Goal: Task Accomplishment & Management: Manage account settings

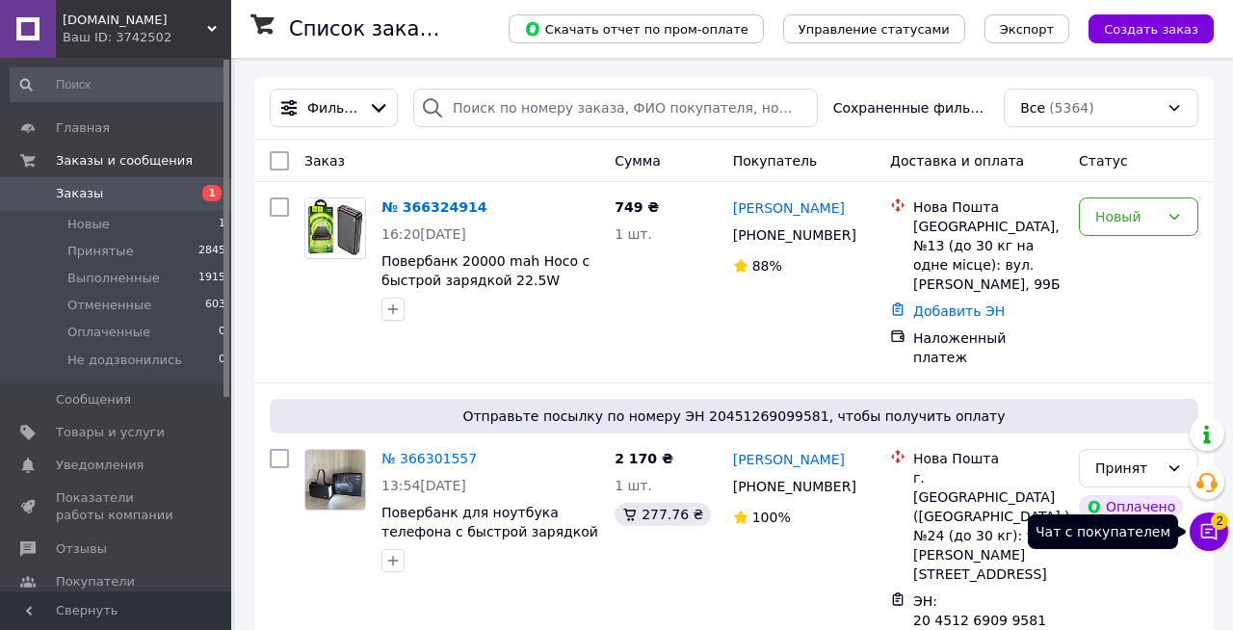
click at [1206, 533] on icon at bounding box center [1209, 532] width 16 height 16
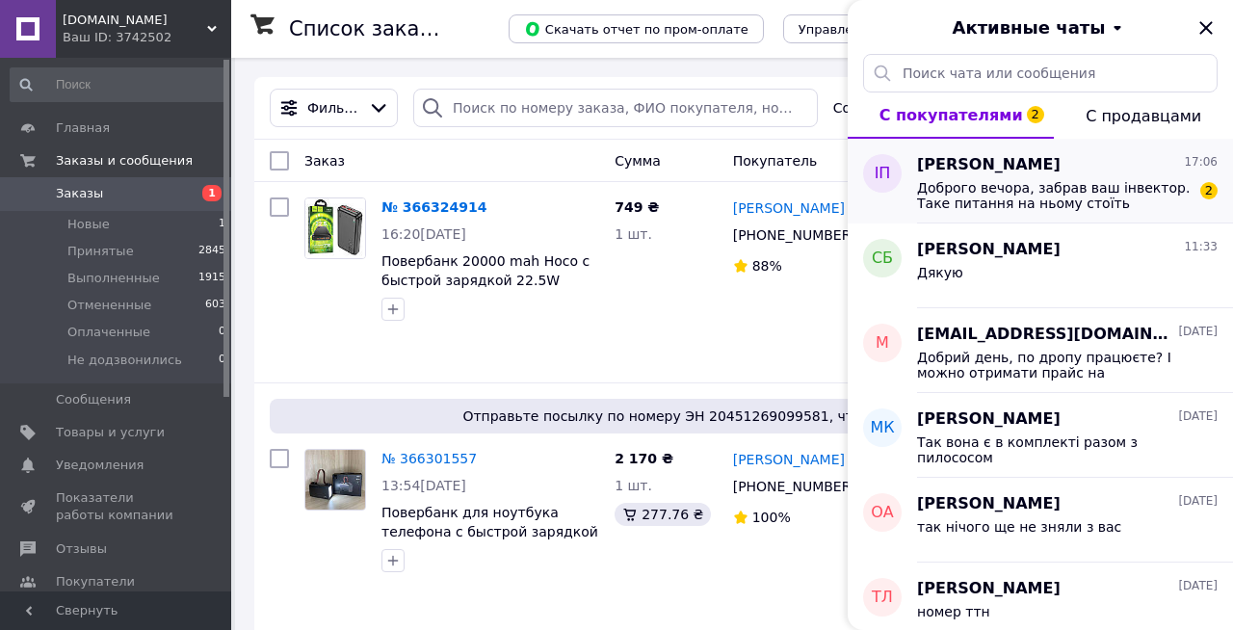
click at [1102, 200] on span "Доброго вечора, забрав ваш інвектор. Таке питання на ньому стоїть галочка 12в і…" at bounding box center [1054, 195] width 274 height 31
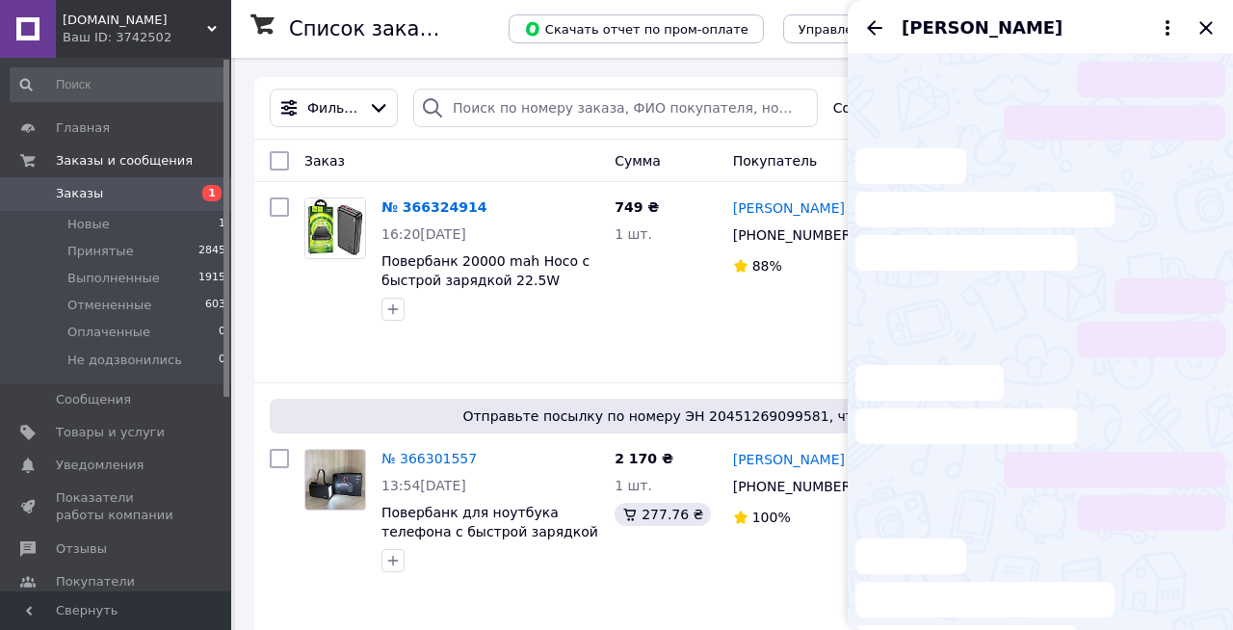
scroll to position [19, 0]
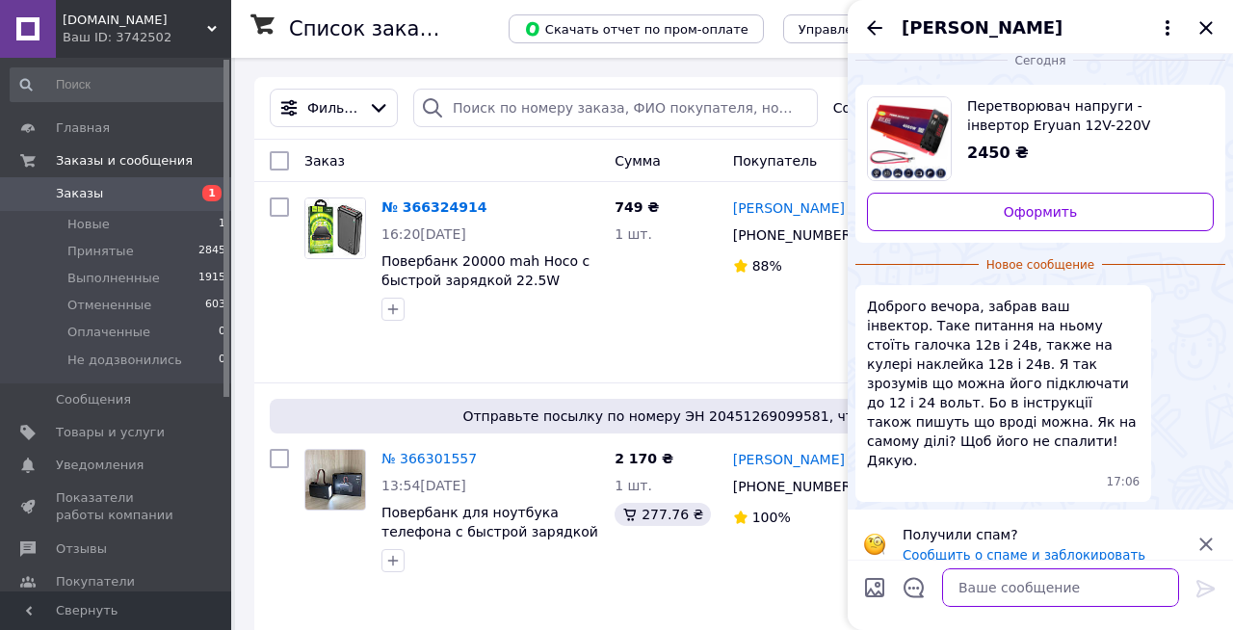
click at [1059, 585] on textarea at bounding box center [1060, 587] width 237 height 39
type textarea "Доброго вечора Ни вин на 12в"
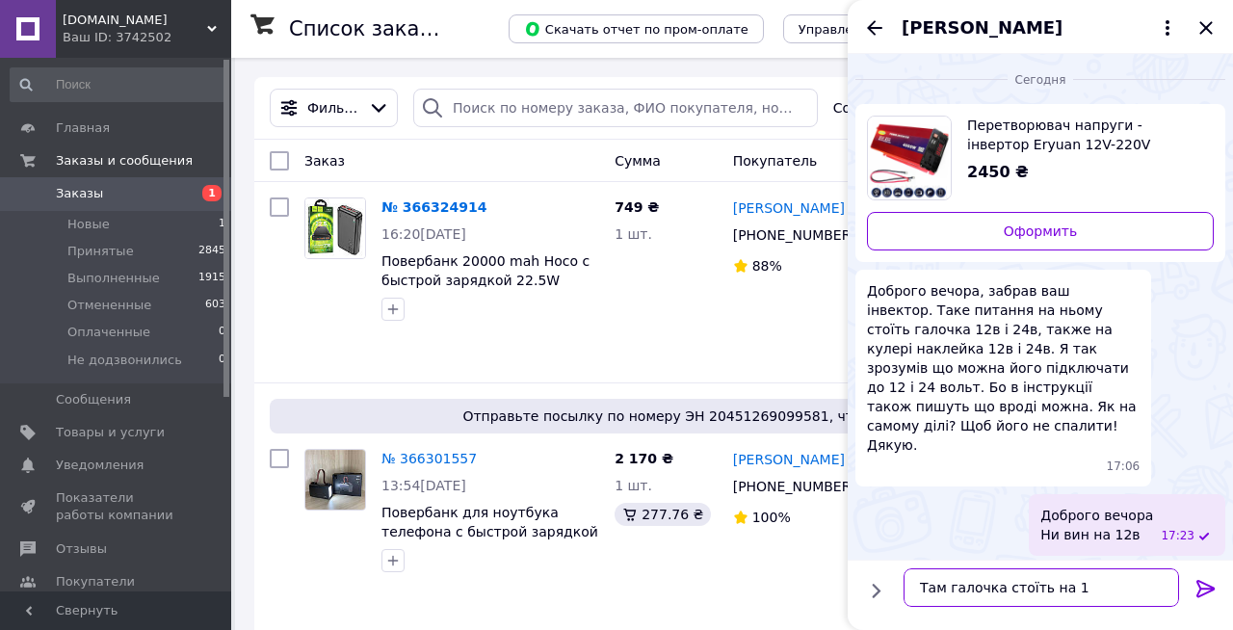
type textarea "Там галочка стоїть на 12"
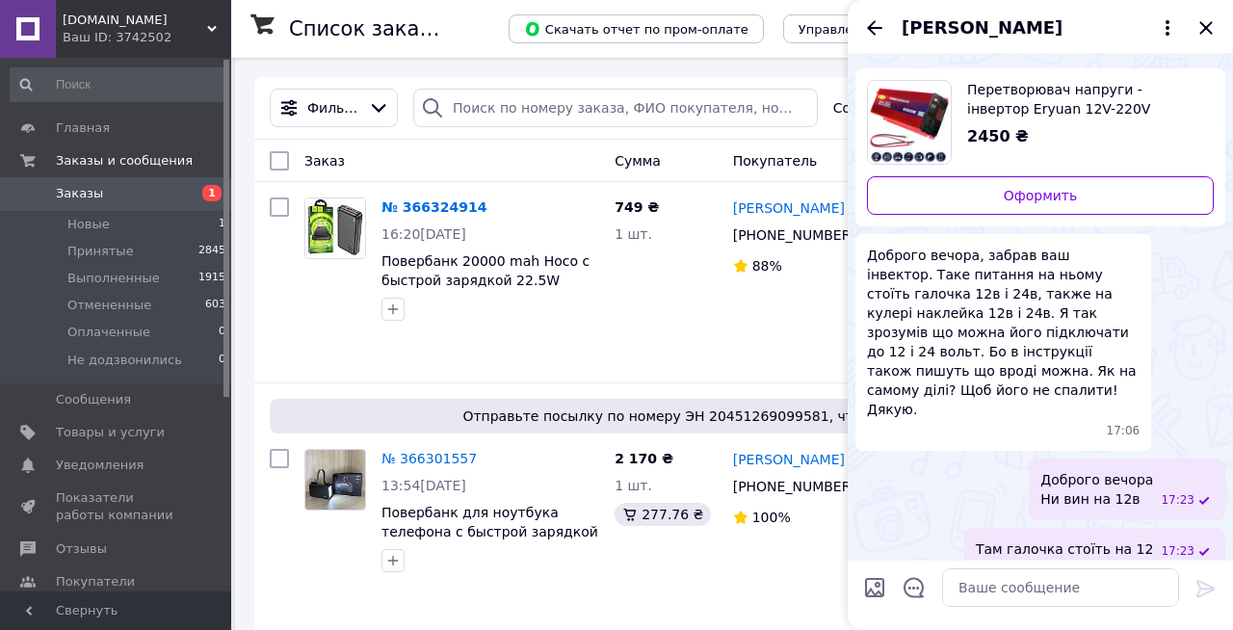
click at [1123, 482] on span "Доброго вечора Ни вин на 12в" at bounding box center [1096, 489] width 113 height 39
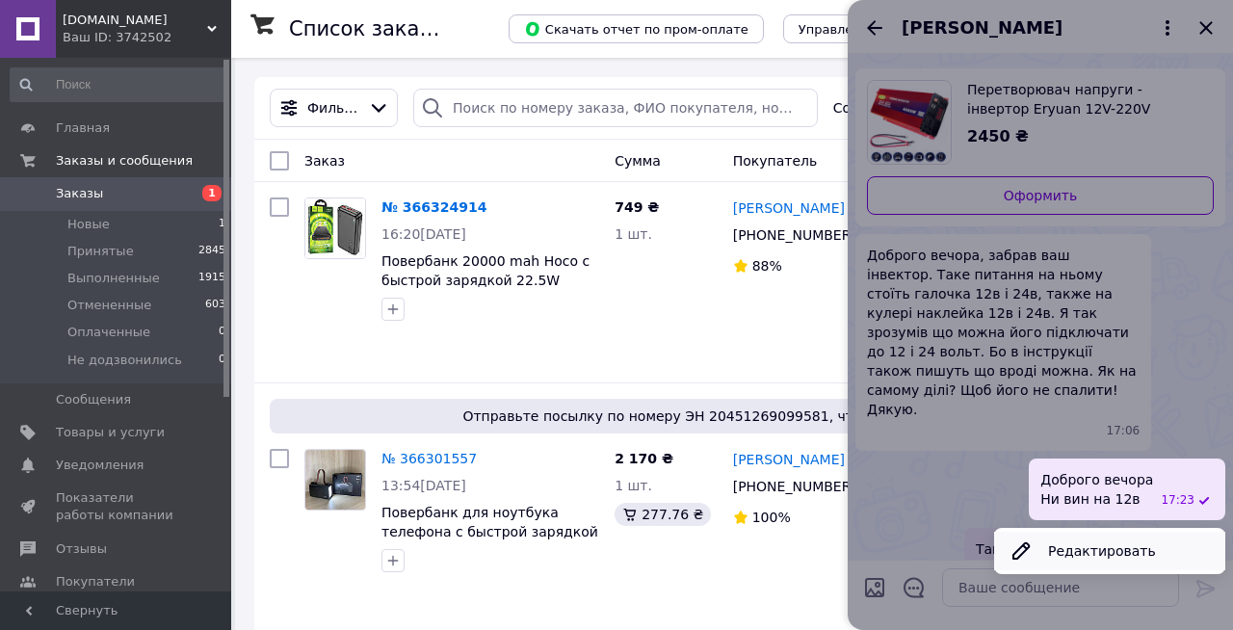
click at [1097, 532] on button "Редактировать" at bounding box center [1109, 551] width 231 height 39
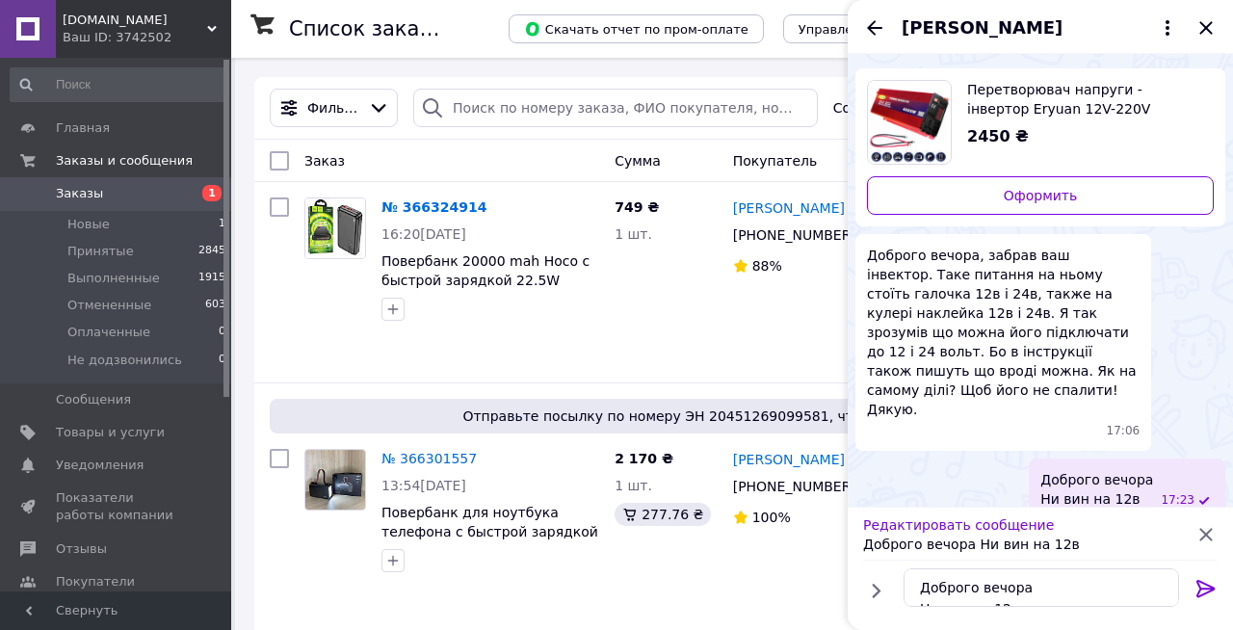
scroll to position [21, 0]
click at [964, 589] on textarea "Доброго вечора Ни вин на 12в" at bounding box center [1042, 587] width 276 height 39
type textarea "Доброго вечора Ні він на 12в"
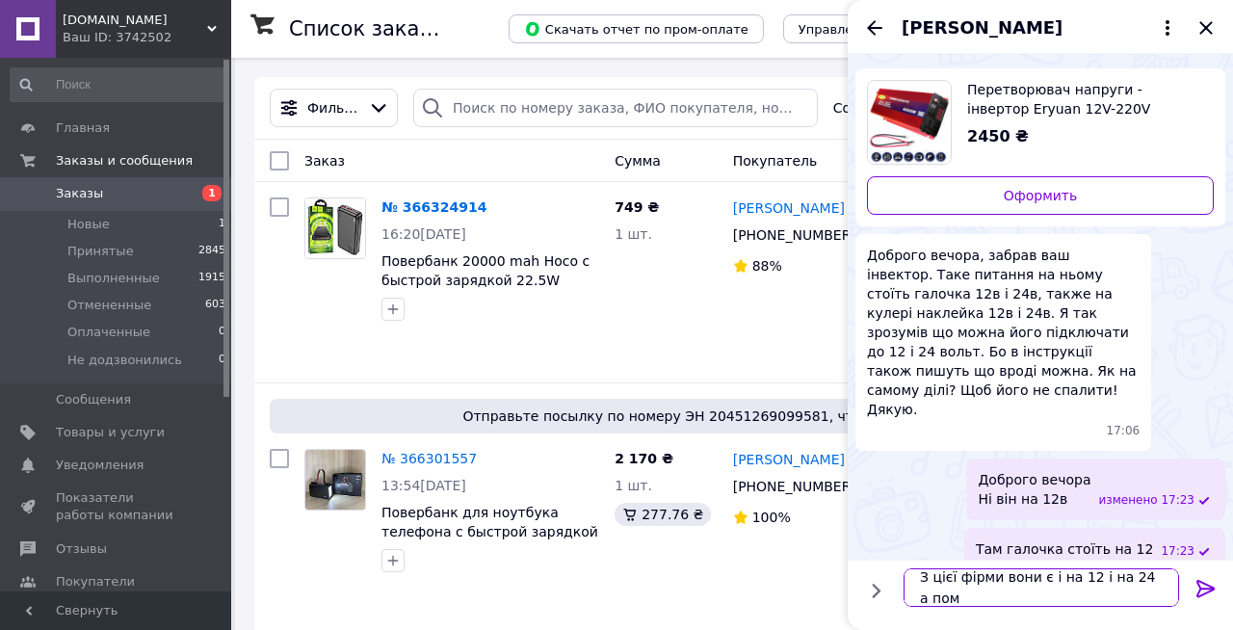
scroll to position [2, 0]
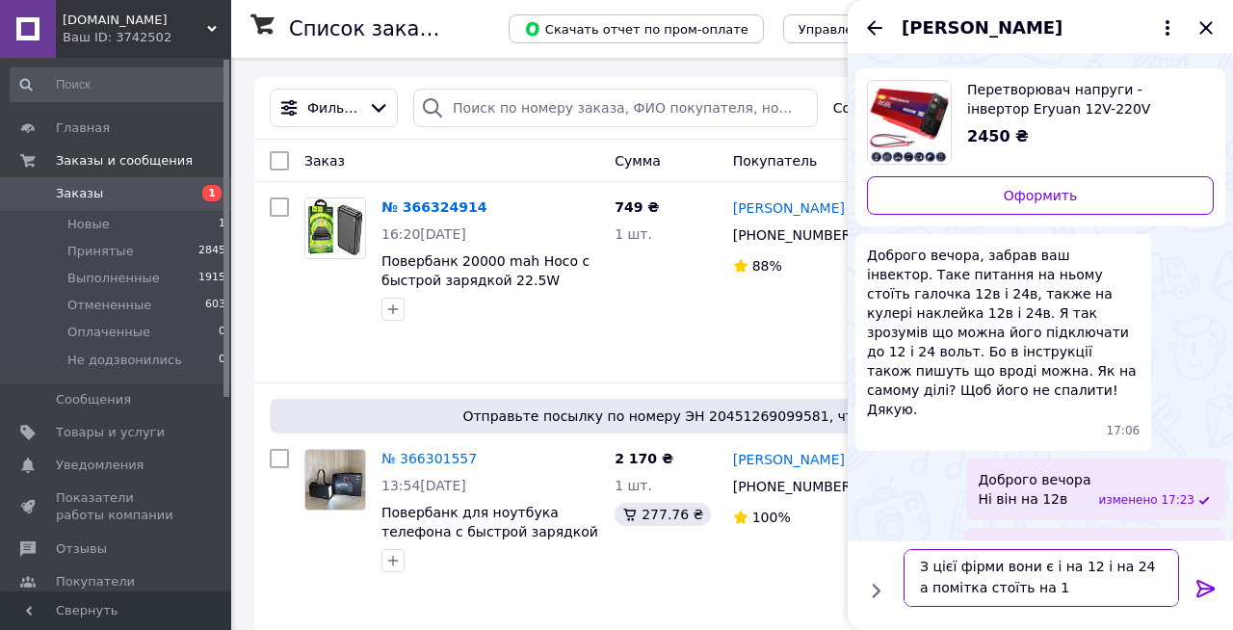
type textarea "З цієї фірми вони є і на 12 і на 24 а помітка стоїть на 12"
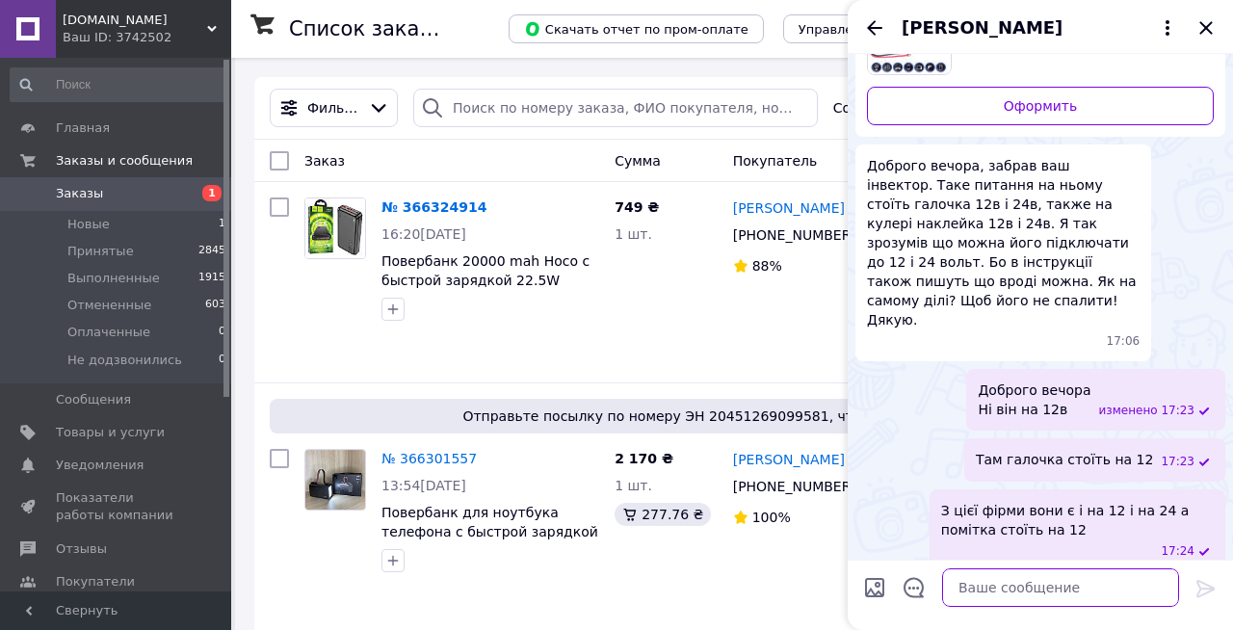
scroll to position [0, 0]
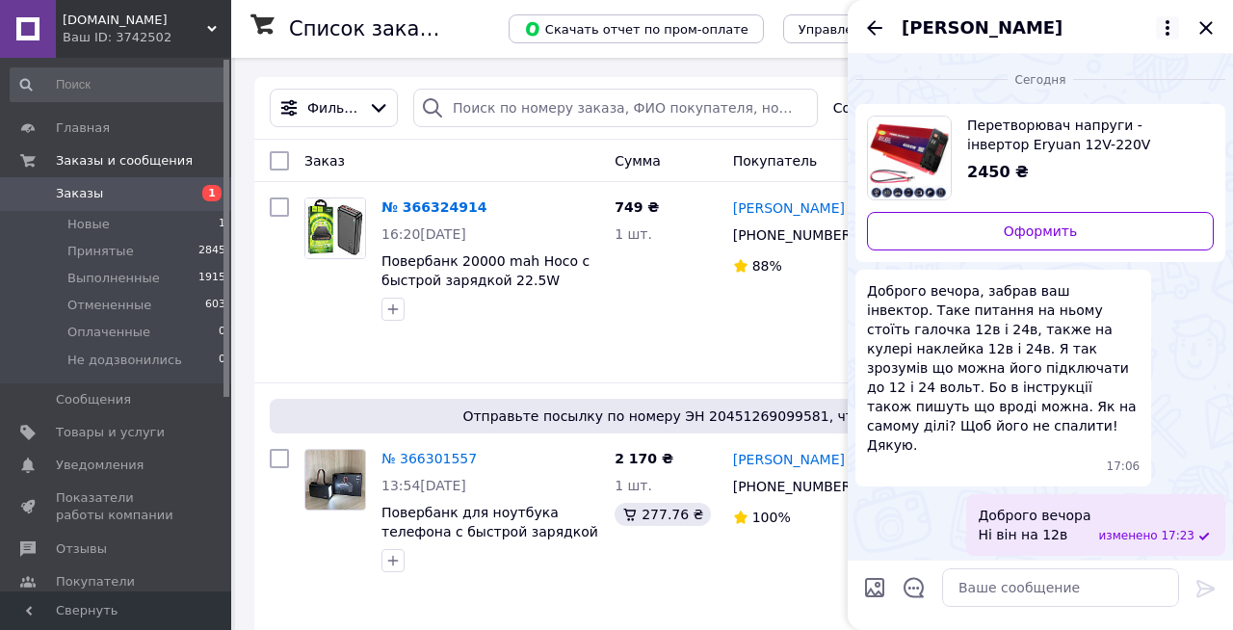
click at [1169, 24] on icon at bounding box center [1167, 27] width 23 height 23
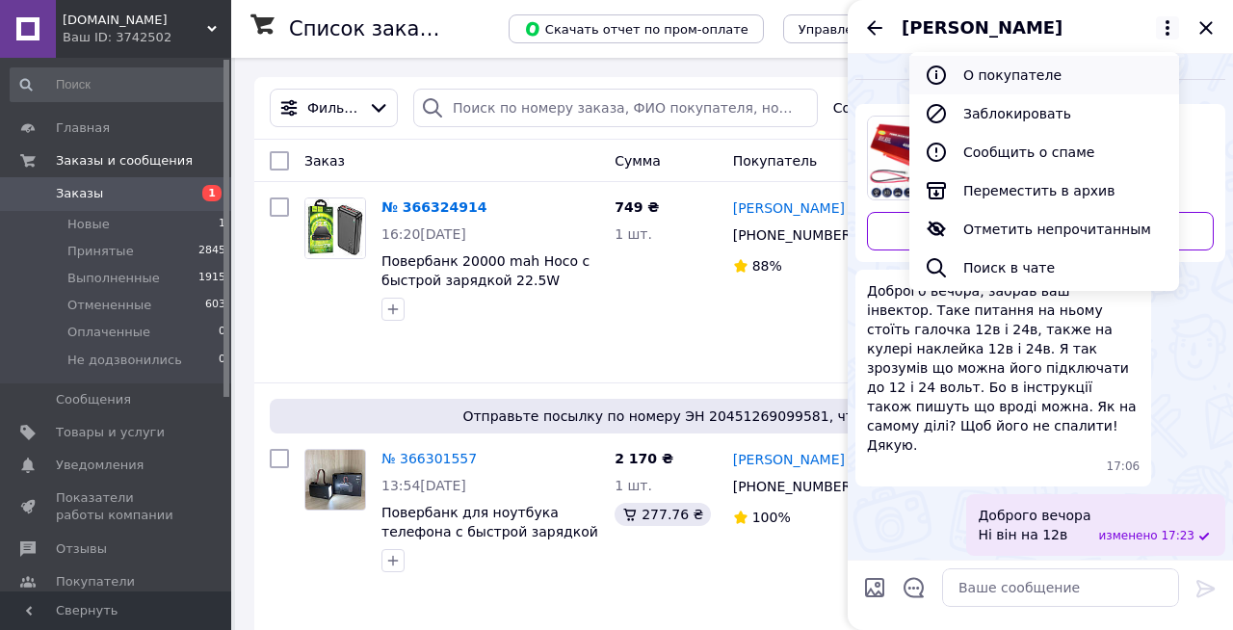
click at [1091, 77] on button "О покупателе" at bounding box center [1044, 75] width 270 height 39
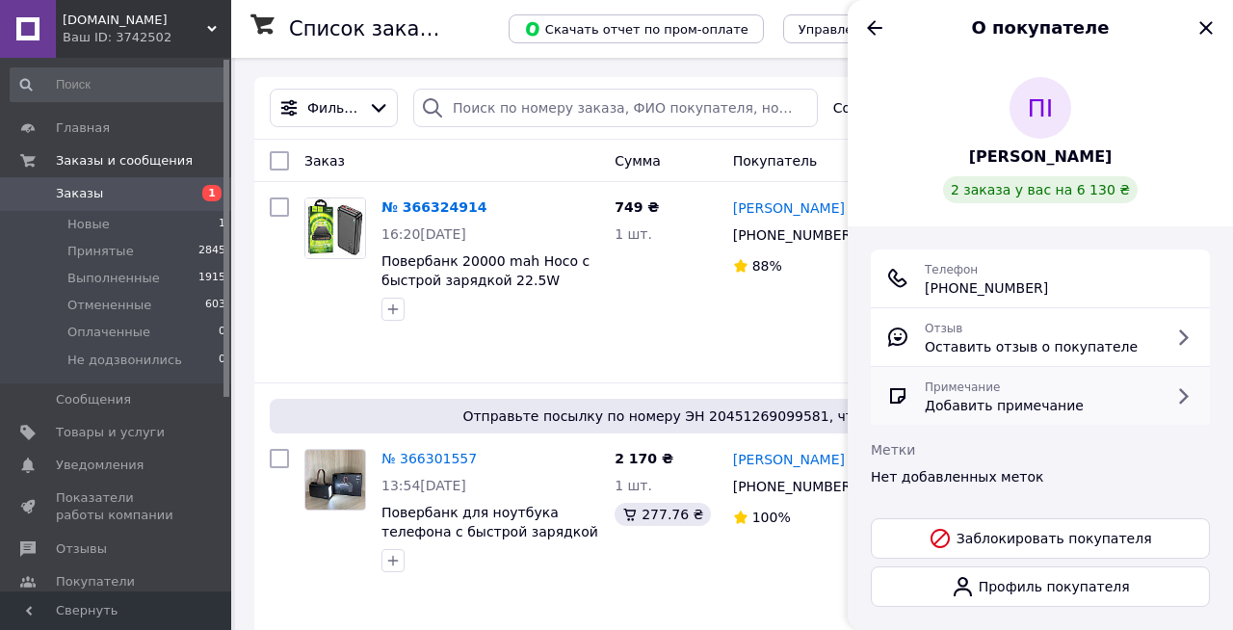
scroll to position [14, 0]
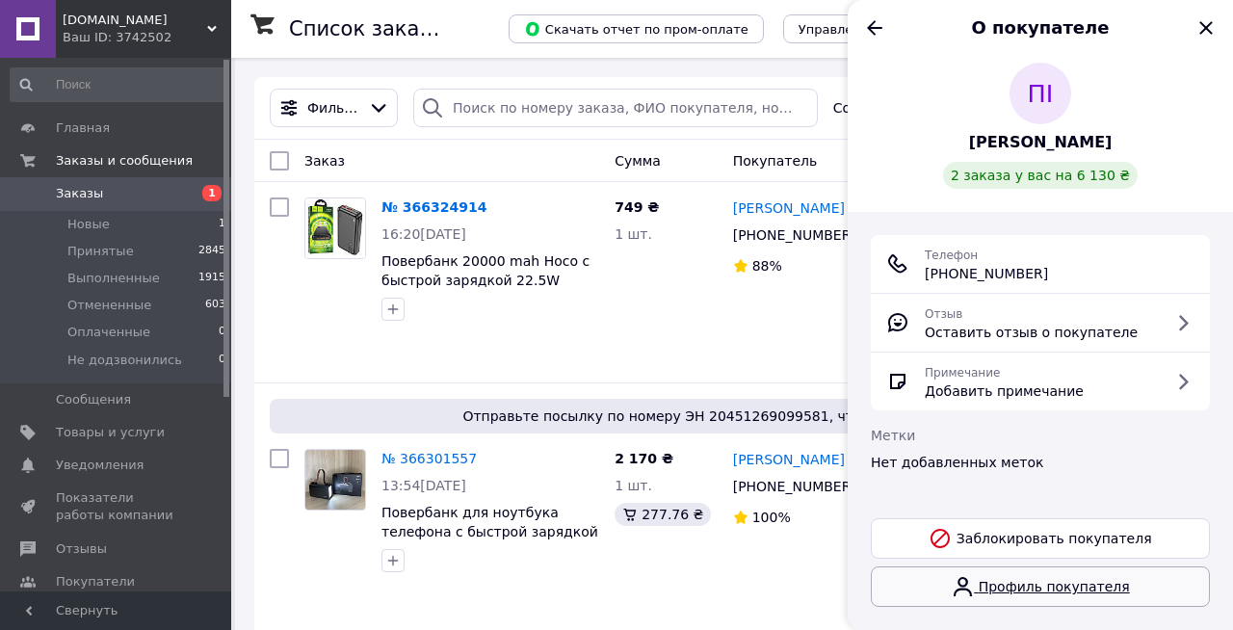
click at [1063, 585] on link "Профиль покупателя" at bounding box center [1040, 586] width 339 height 40
click at [1208, 30] on icon "Закрыть" at bounding box center [1205, 27] width 13 height 13
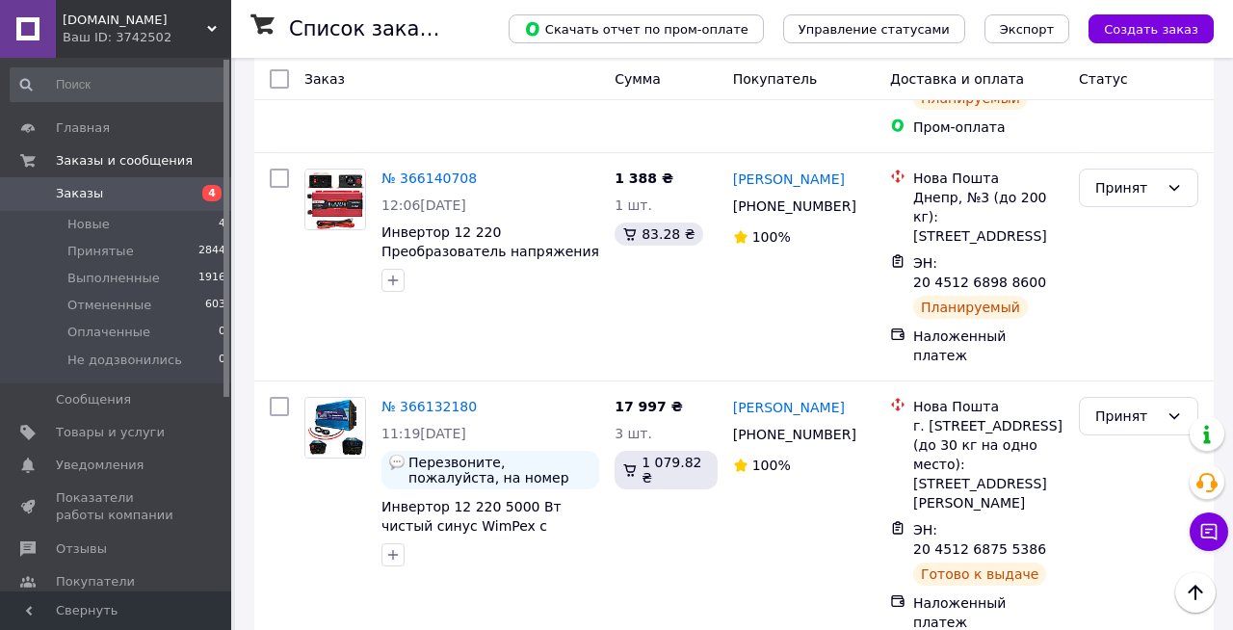
scroll to position [3967, 0]
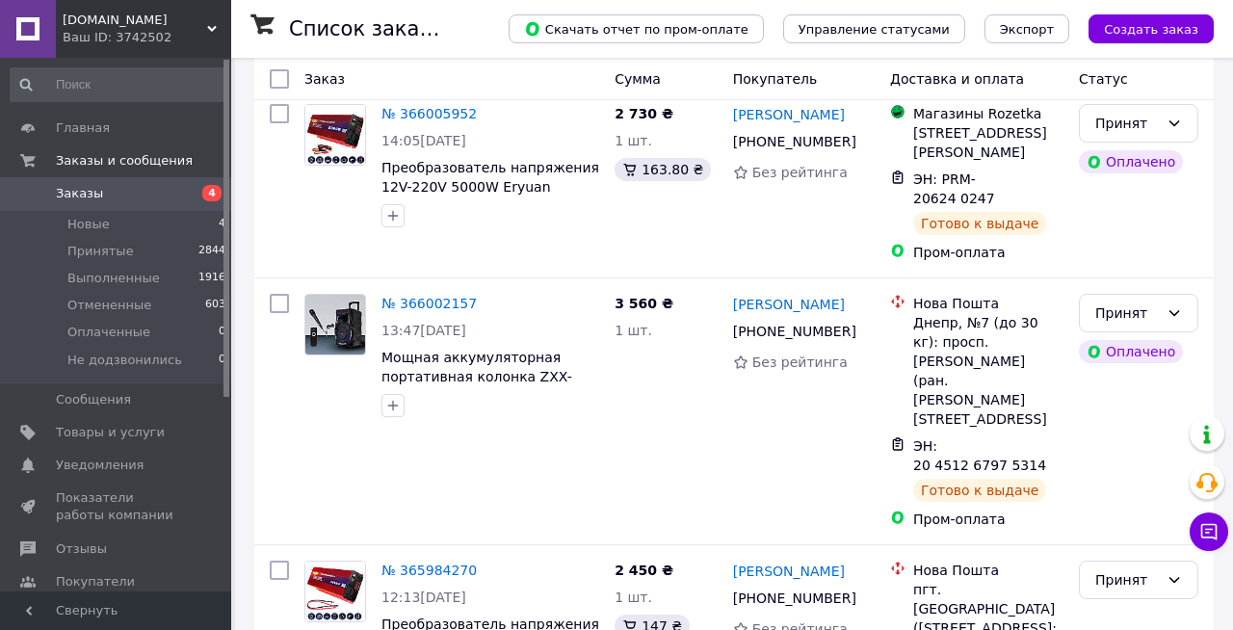
scroll to position [3979, 0]
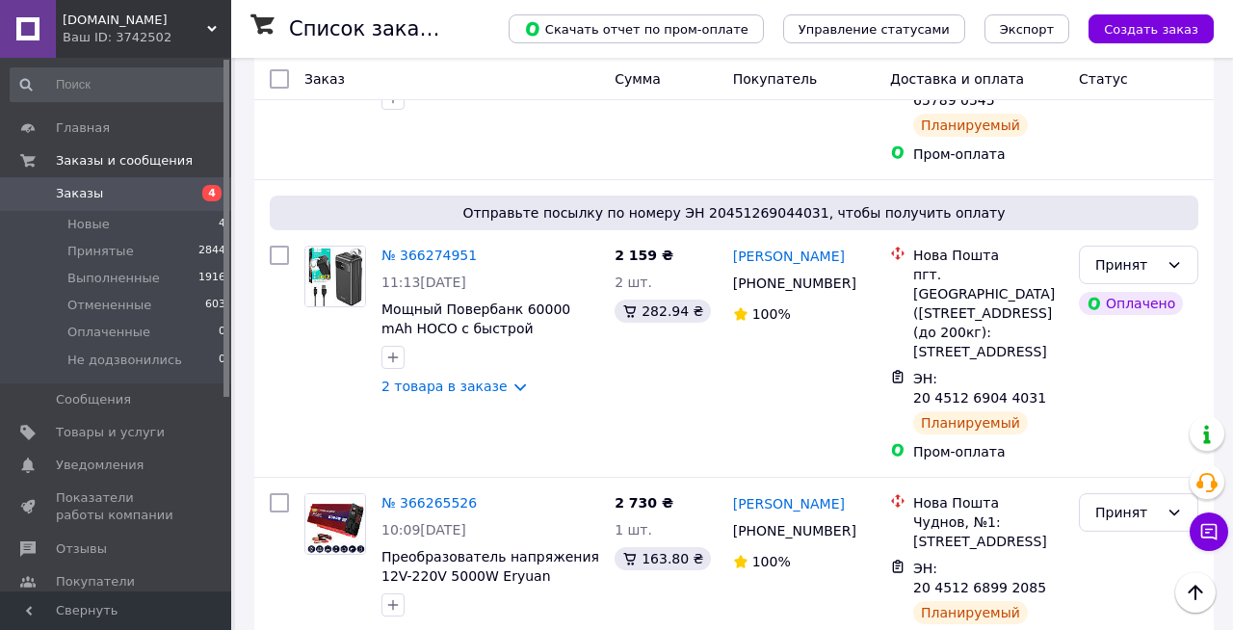
scroll to position [1615, 0]
click at [666, 486] on div "2 730 ₴ 1 шт. 163.80 ₴" at bounding box center [666, 582] width 118 height 193
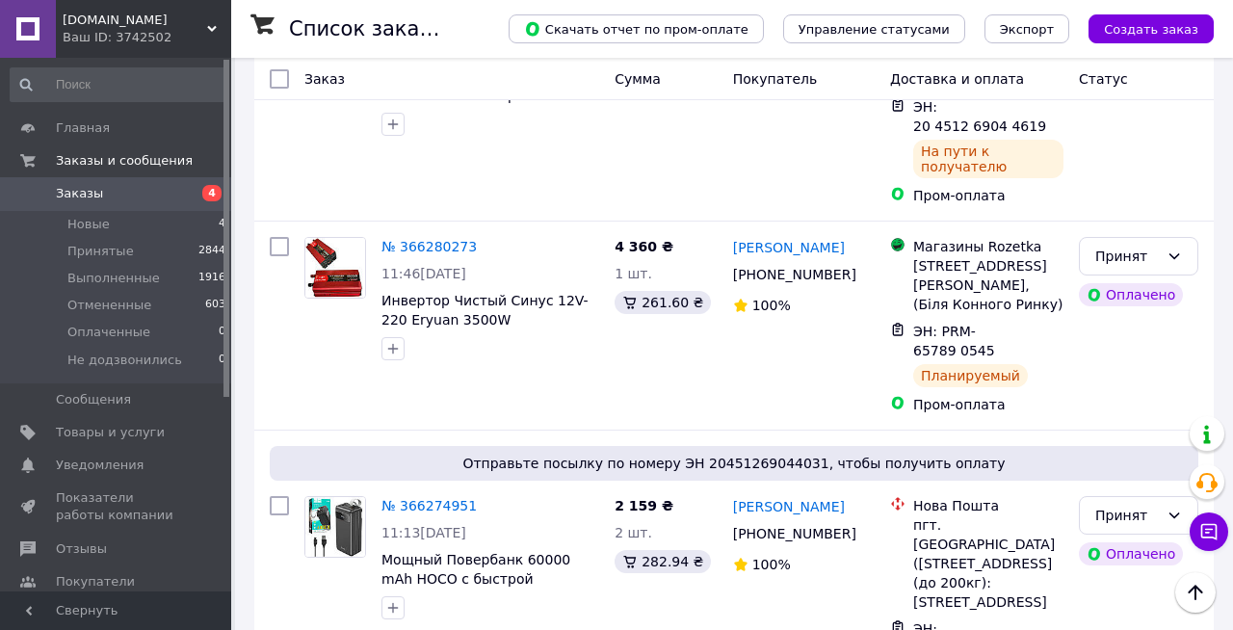
scroll to position [1362, 0]
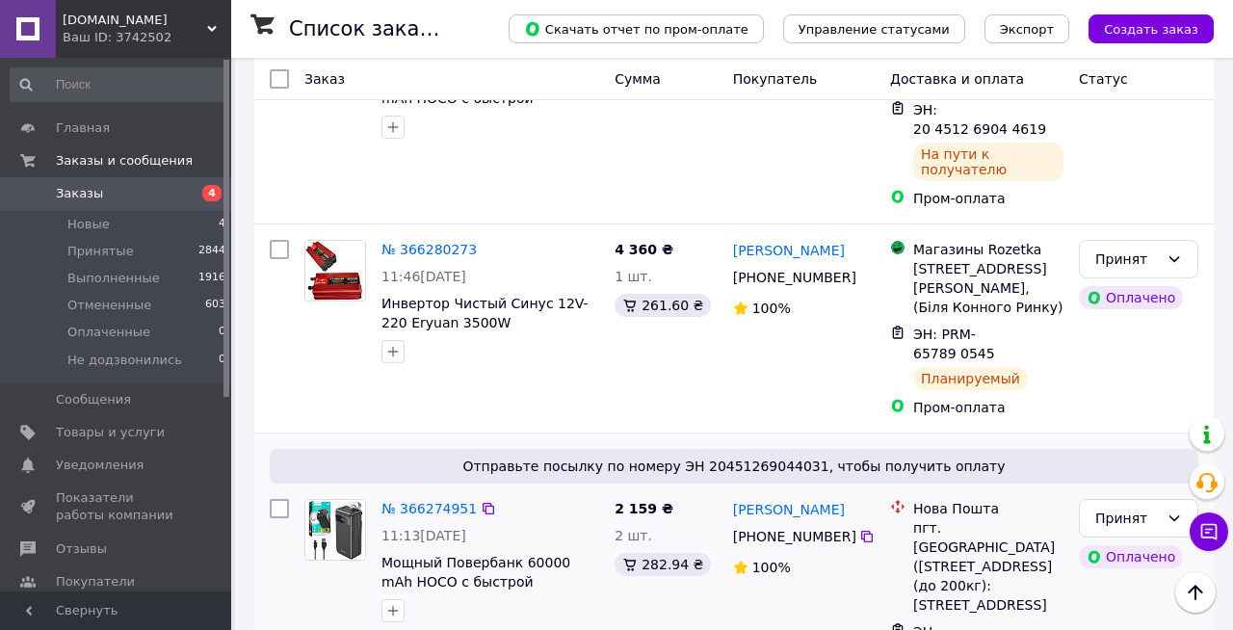
click at [508, 629] on link "2 товара в заказе" at bounding box center [444, 639] width 126 height 15
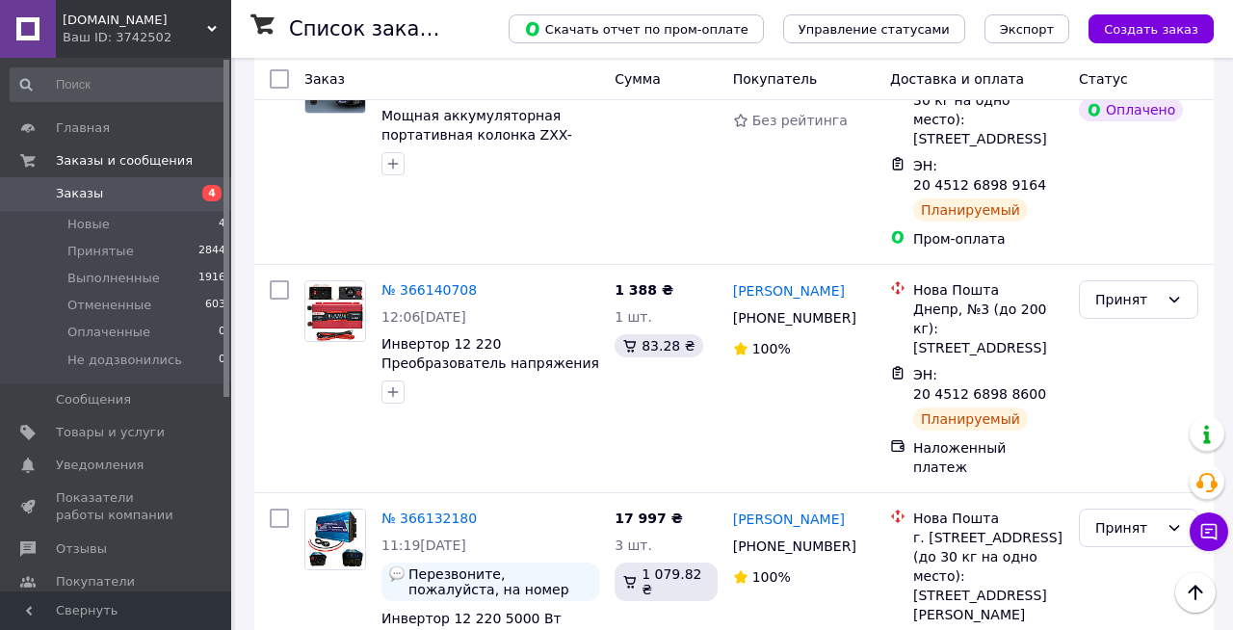
scroll to position [3967, 0]
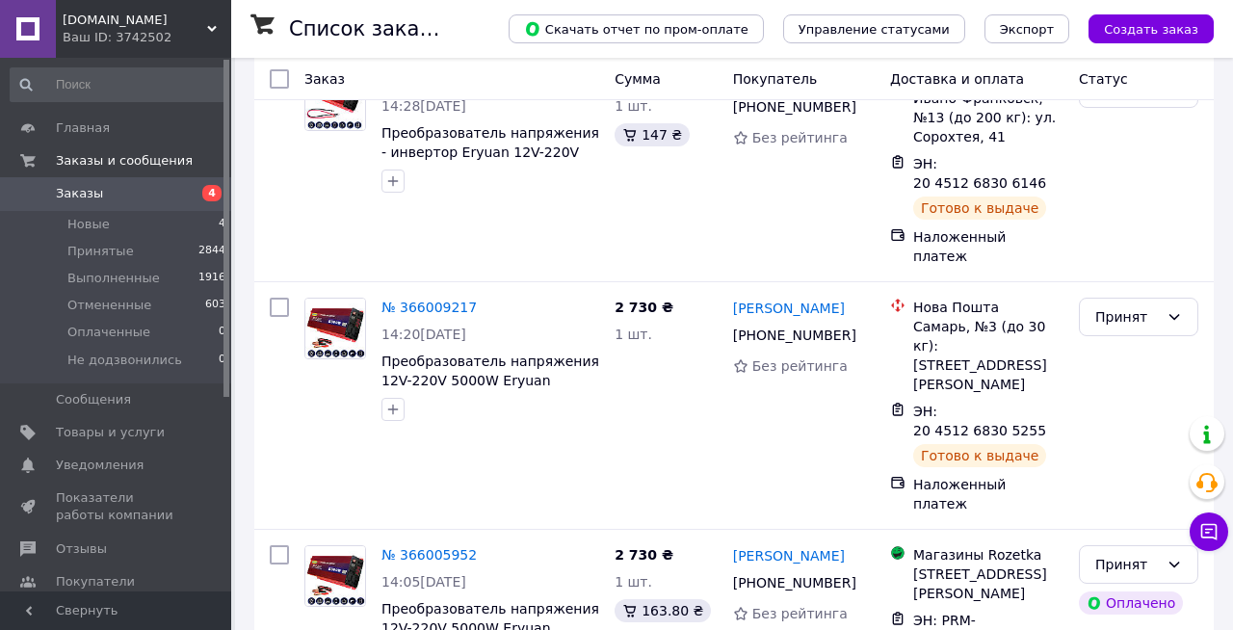
scroll to position [3979, 0]
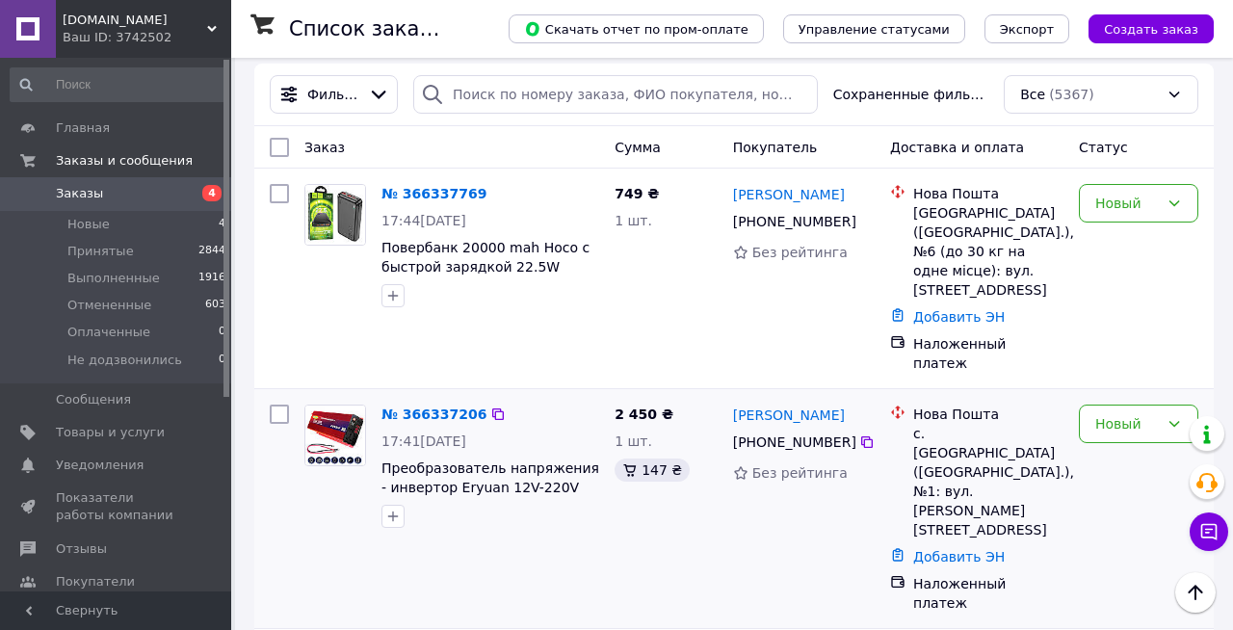
scroll to position [11, 0]
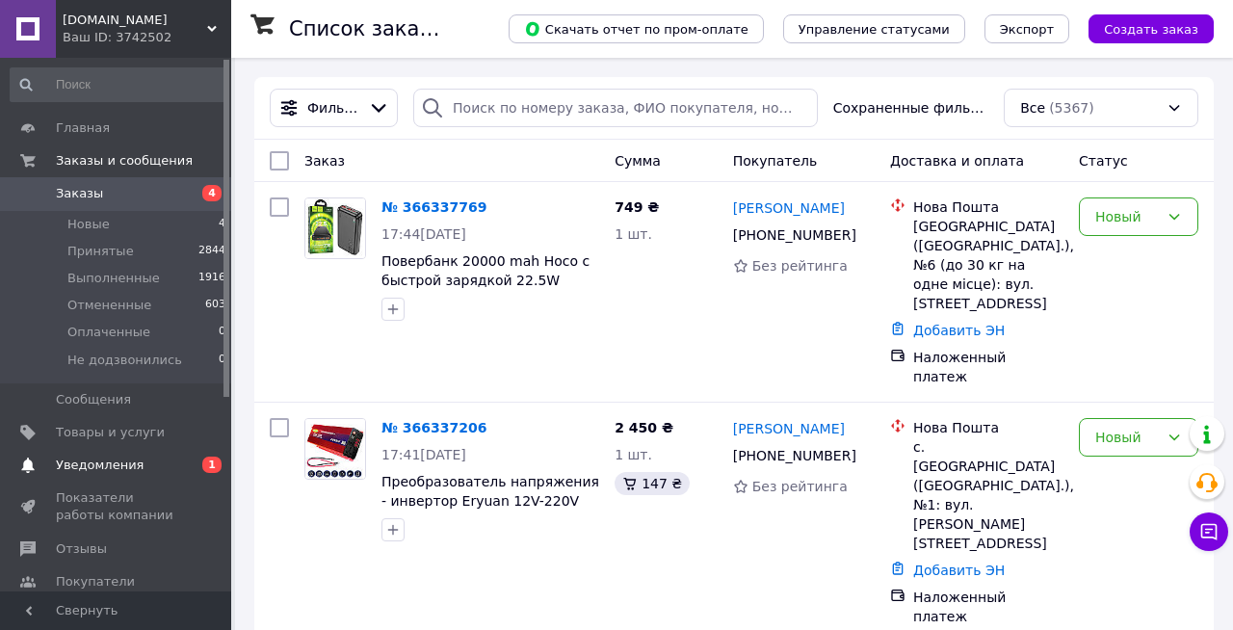
click at [172, 459] on span "Уведомления" at bounding box center [117, 465] width 122 height 17
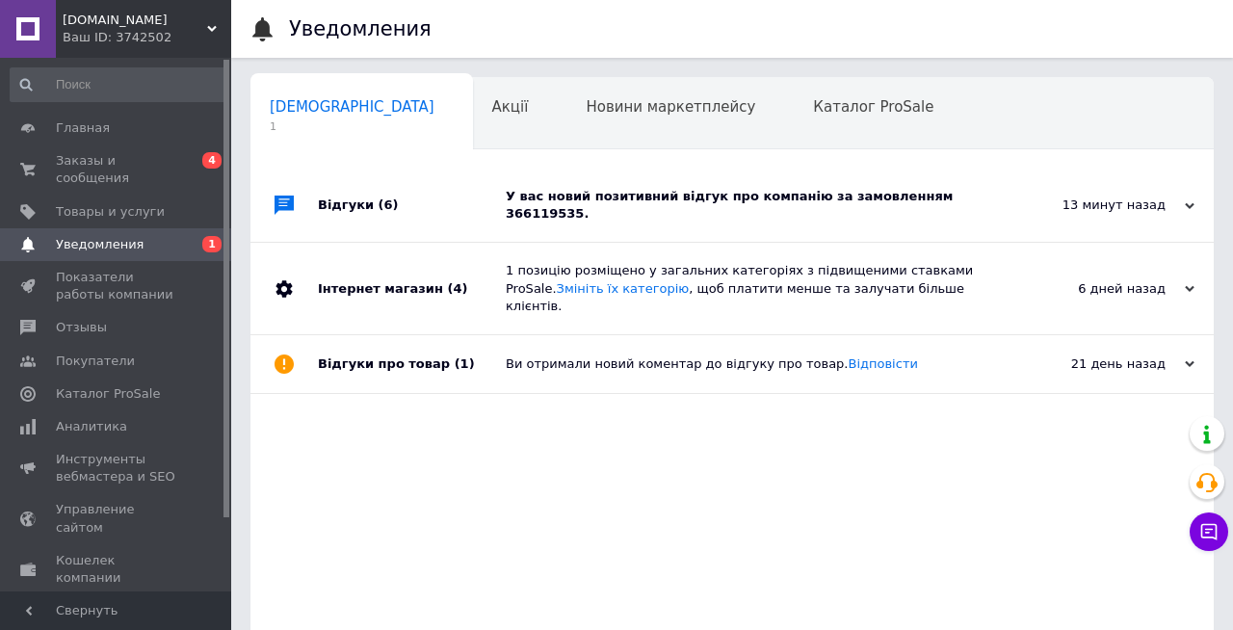
scroll to position [0, 10]
click at [591, 206] on div "У вас новий позитивний відгук про компанію за замовленням 366119535." at bounding box center [754, 205] width 496 height 35
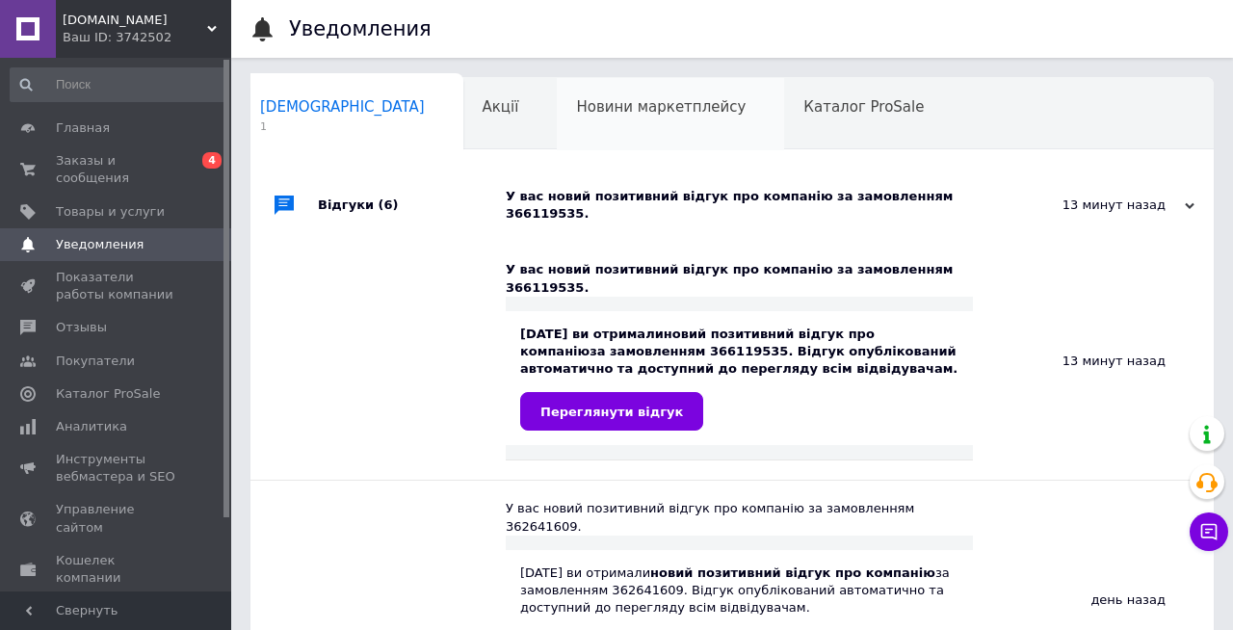
click at [576, 115] on span "Новини маркетплейсу" at bounding box center [661, 106] width 170 height 17
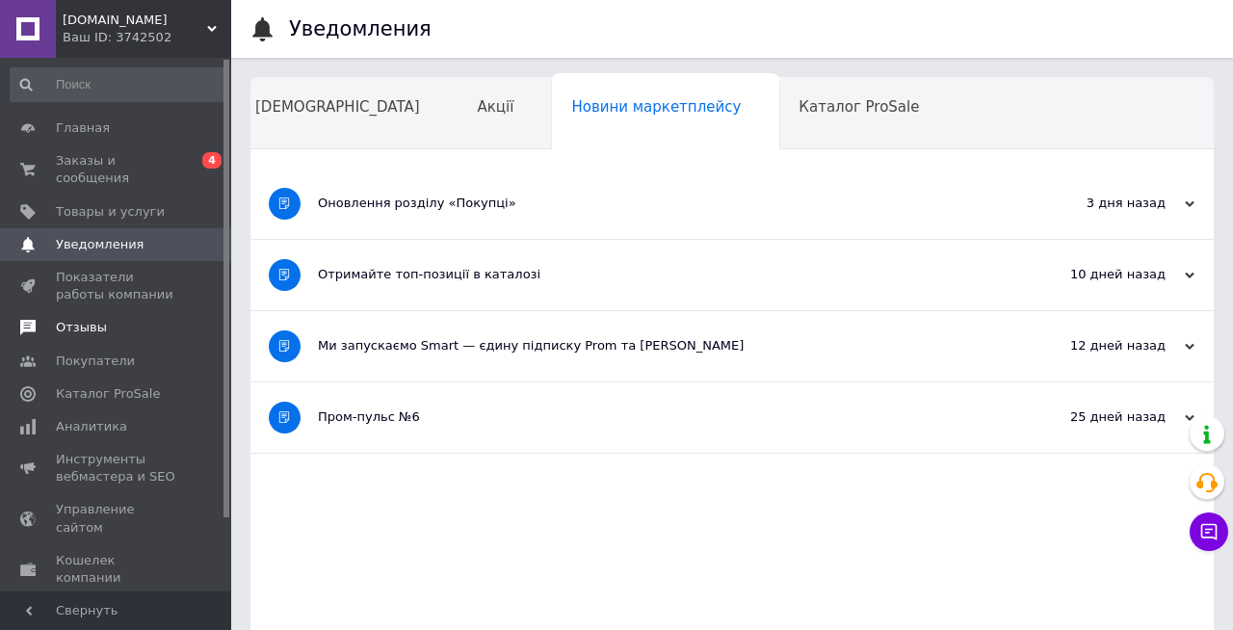
click at [187, 318] on link "Отзывы" at bounding box center [118, 327] width 237 height 33
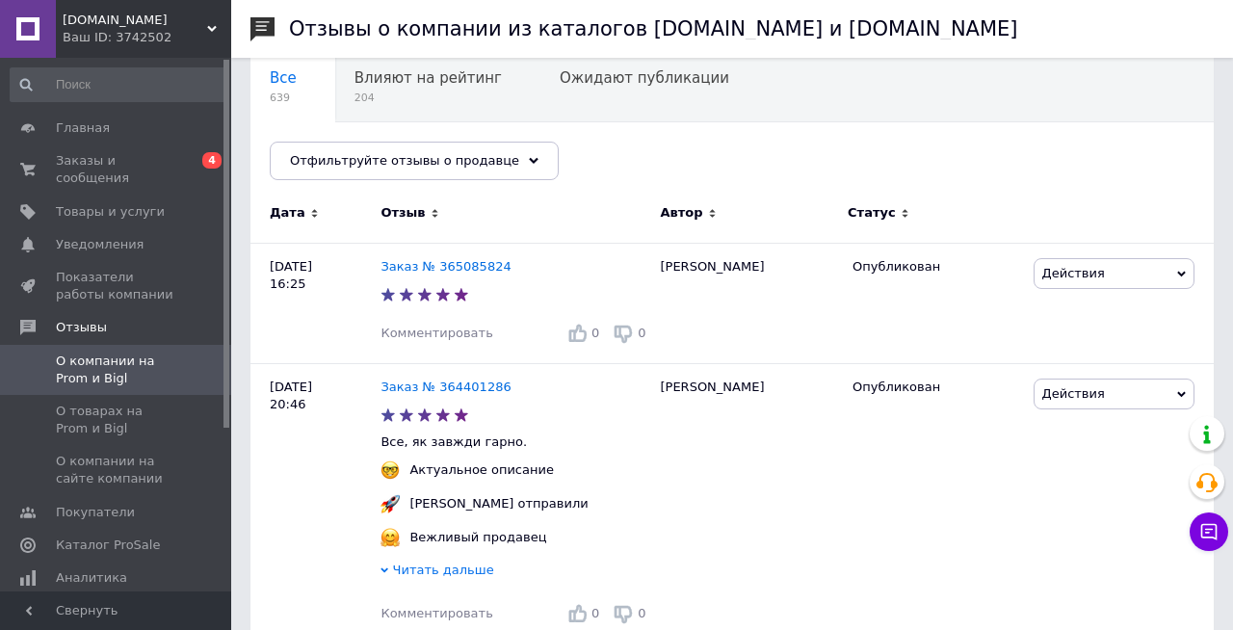
scroll to position [189, 0]
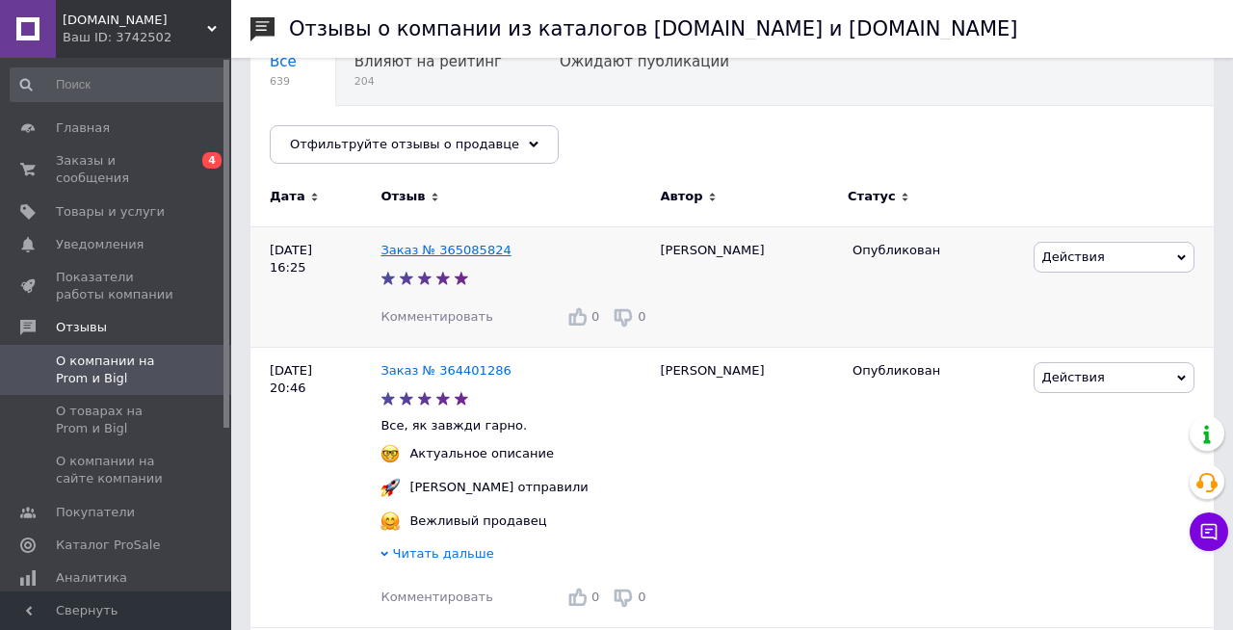
click at [478, 250] on link "Заказ № 365085824" at bounding box center [446, 250] width 130 height 14
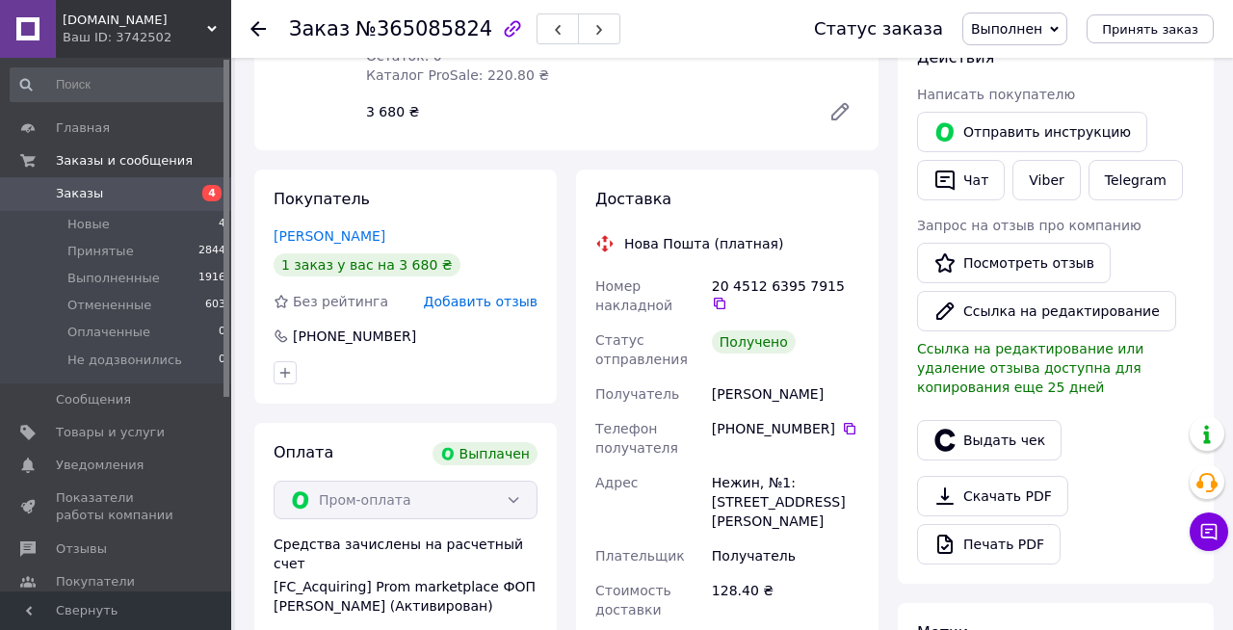
scroll to position [310, 0]
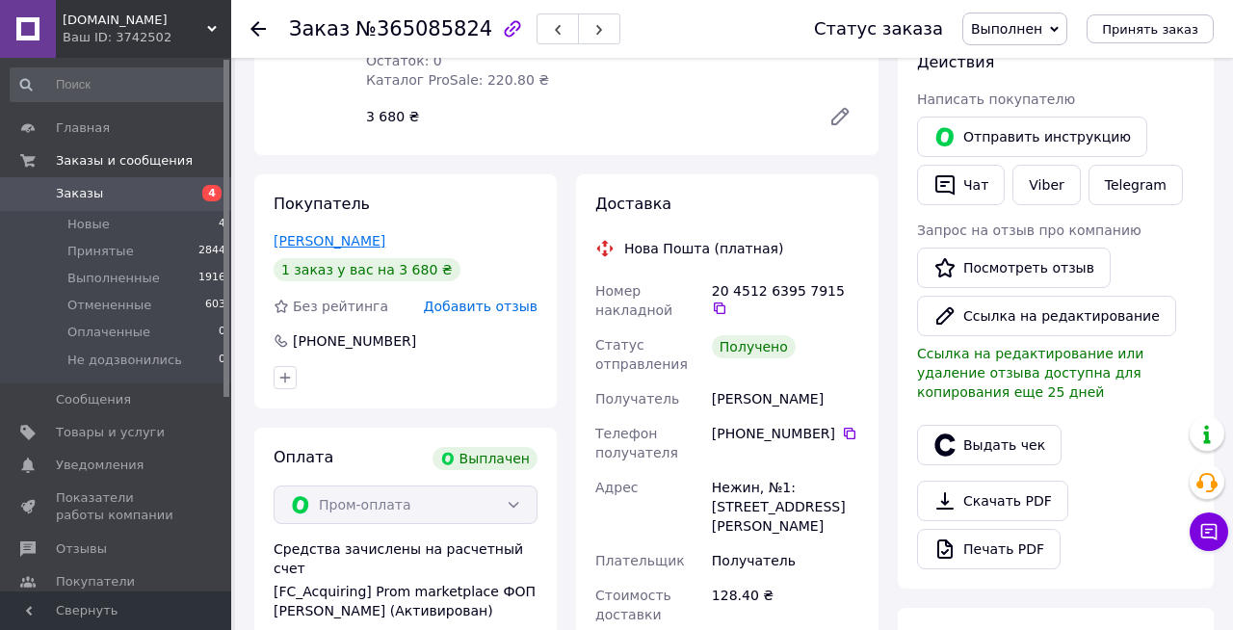
click at [358, 243] on link "[PERSON_NAME]" at bounding box center [330, 240] width 112 height 15
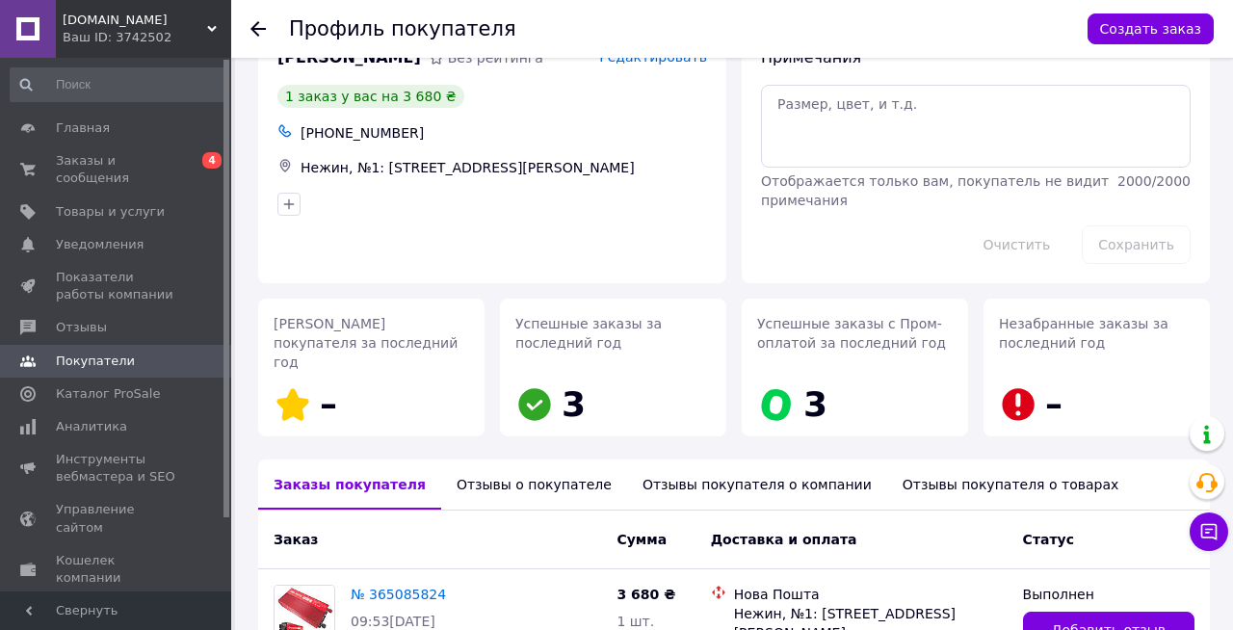
scroll to position [212, 0]
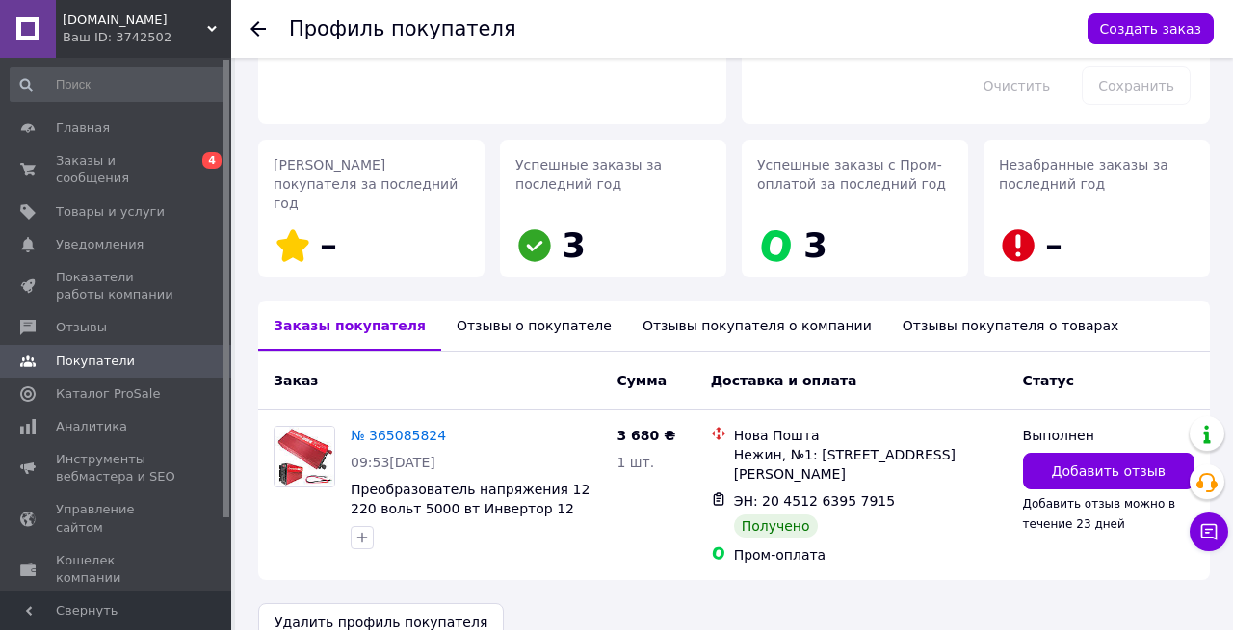
click at [536, 305] on div "Отзывы о покупателе" at bounding box center [534, 326] width 186 height 50
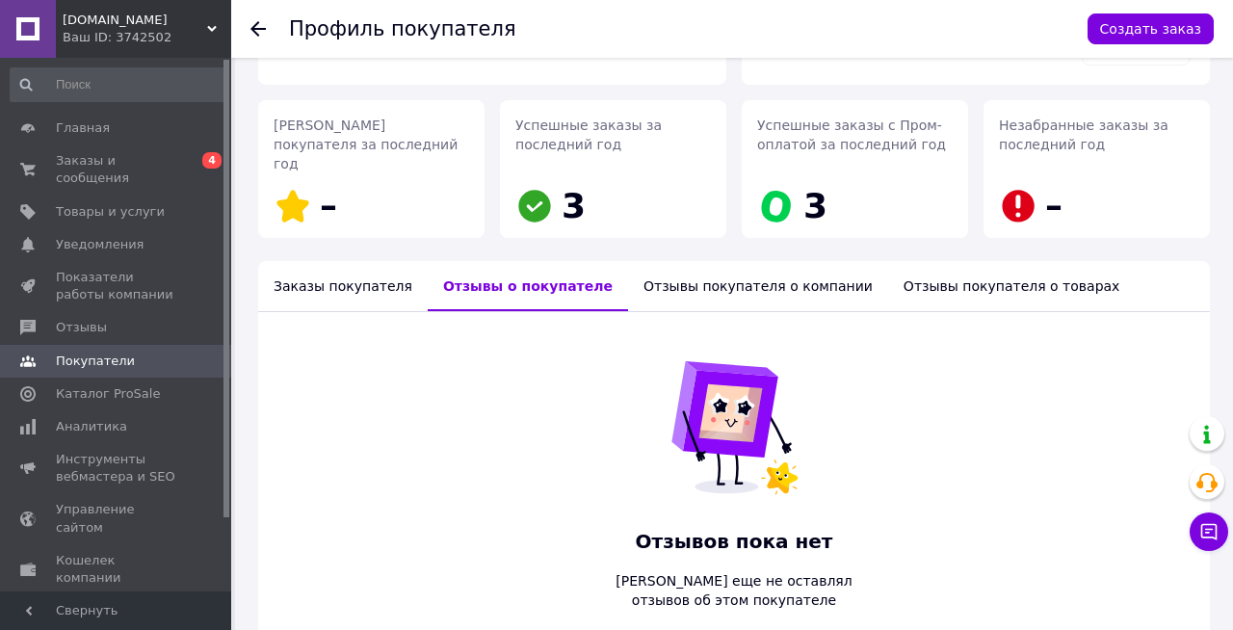
scroll to position [335, 0]
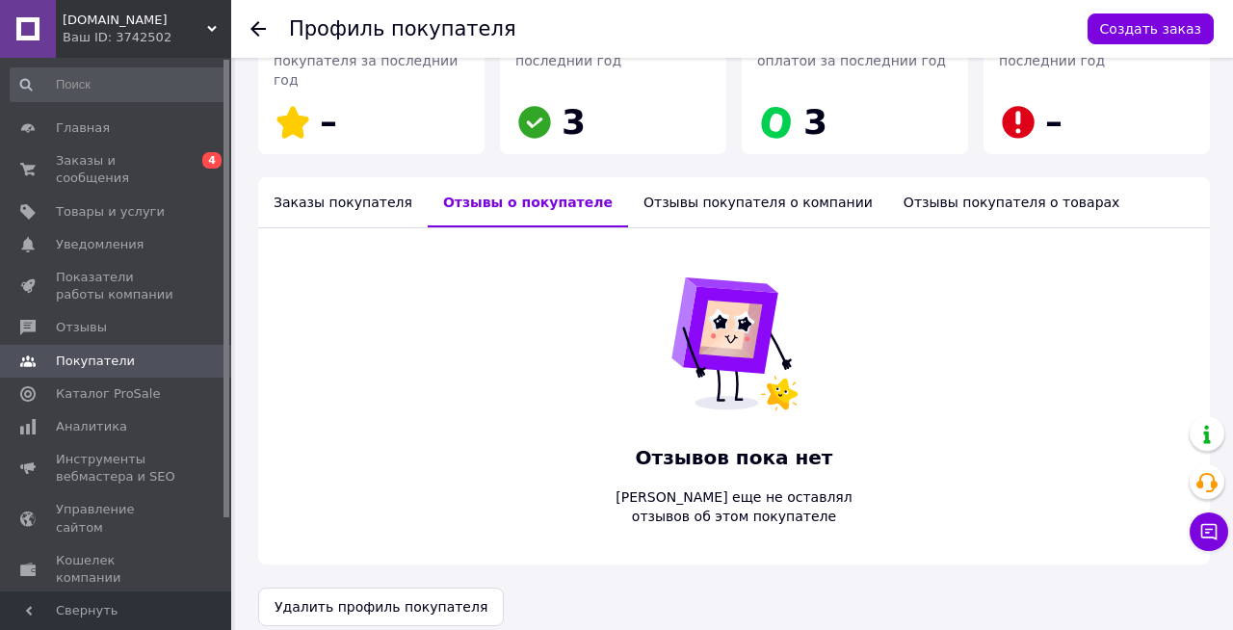
click at [363, 181] on div "Заказы покупателя" at bounding box center [343, 202] width 170 height 50
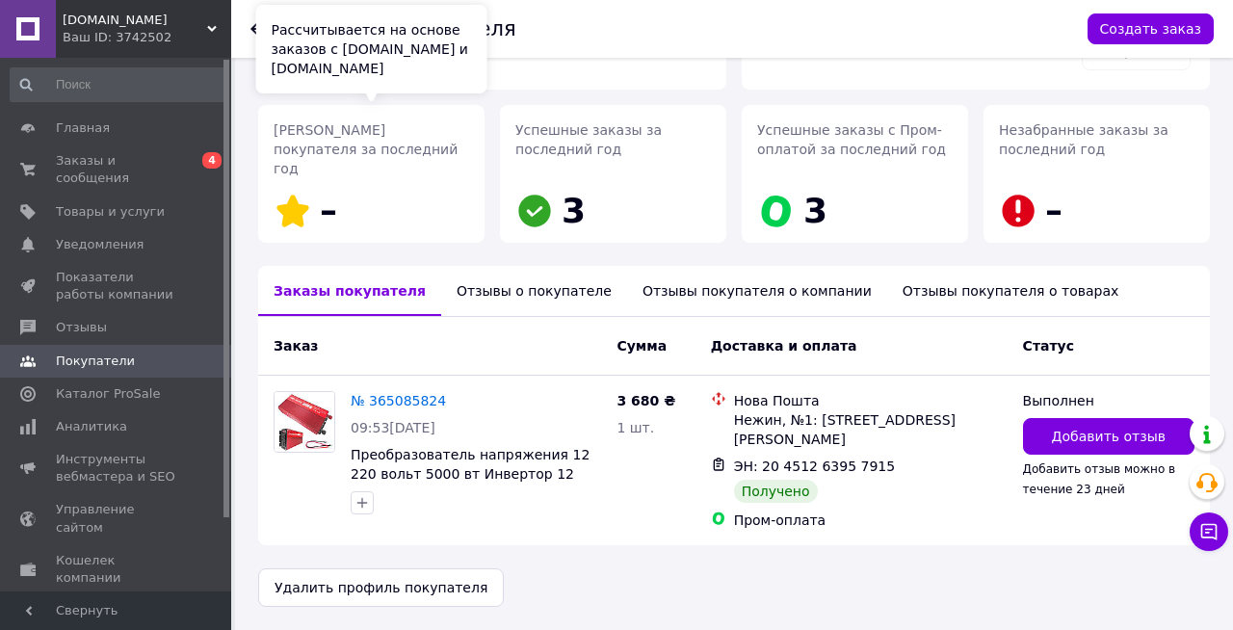
scroll to position [212, 0]
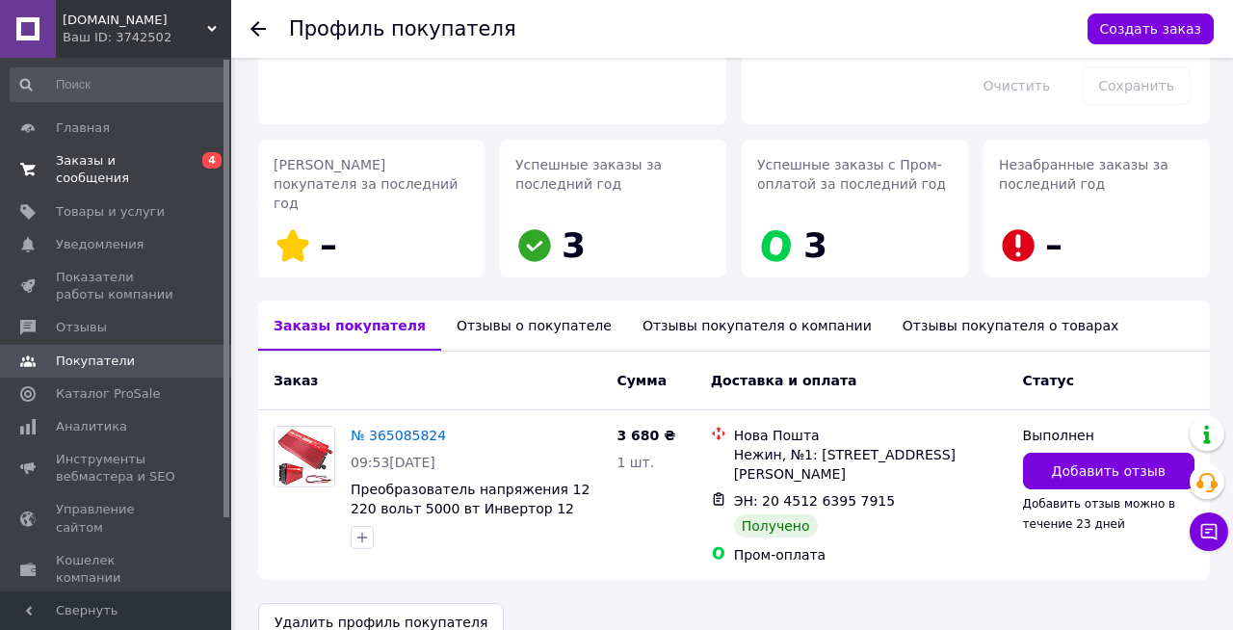
click at [166, 162] on span "Заказы и сообщения" at bounding box center [117, 169] width 122 height 35
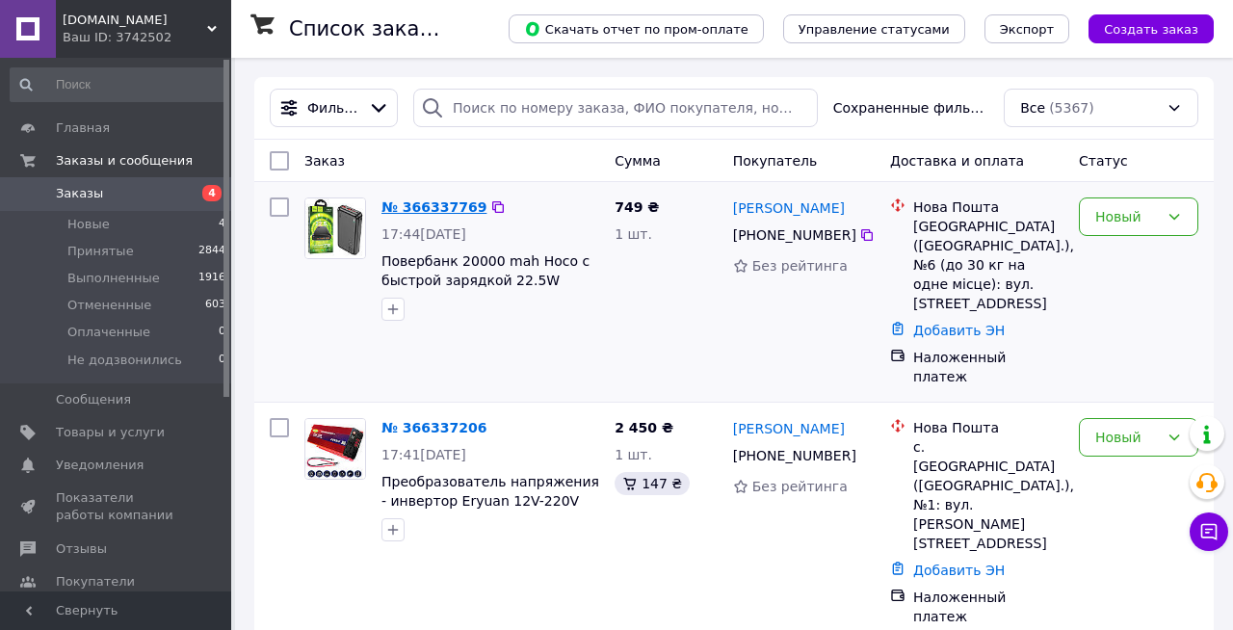
click at [447, 205] on link "№ 366337769" at bounding box center [433, 206] width 105 height 15
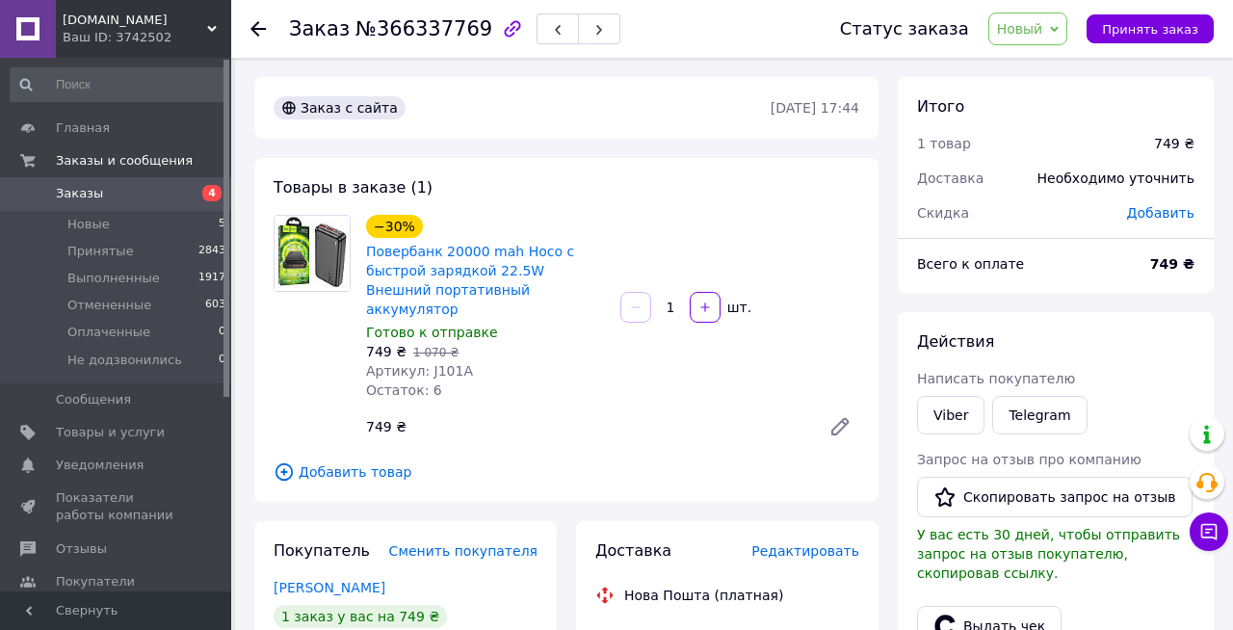
click at [168, 199] on span "Заказы" at bounding box center [117, 193] width 122 height 17
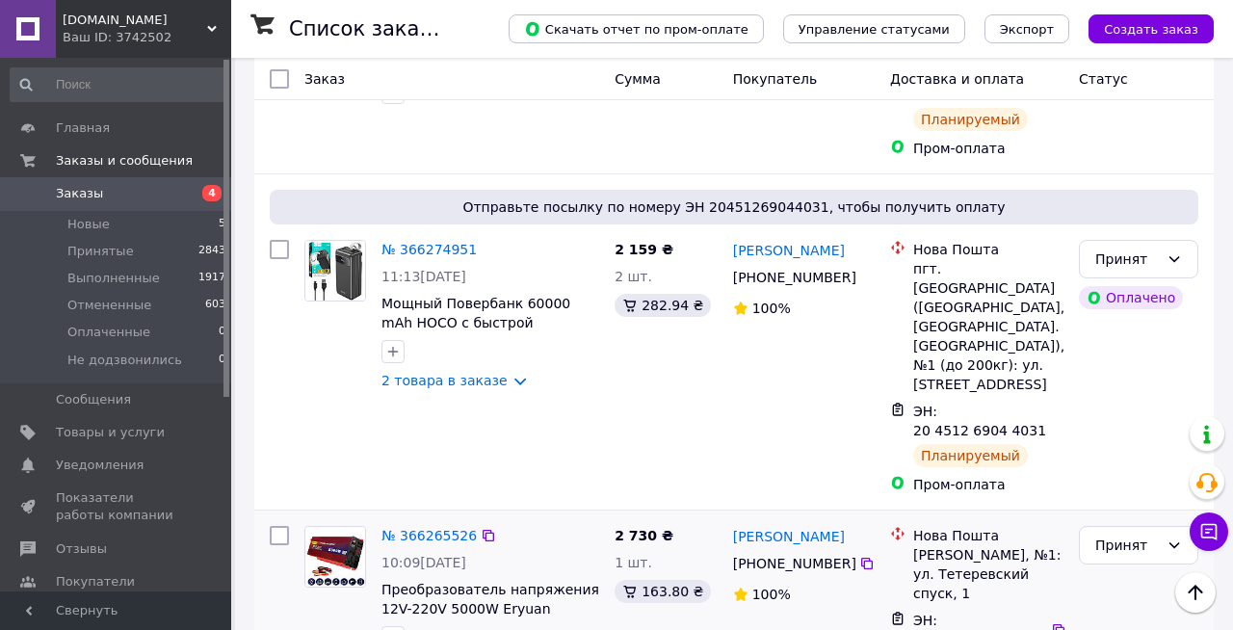
scroll to position [1849, 0]
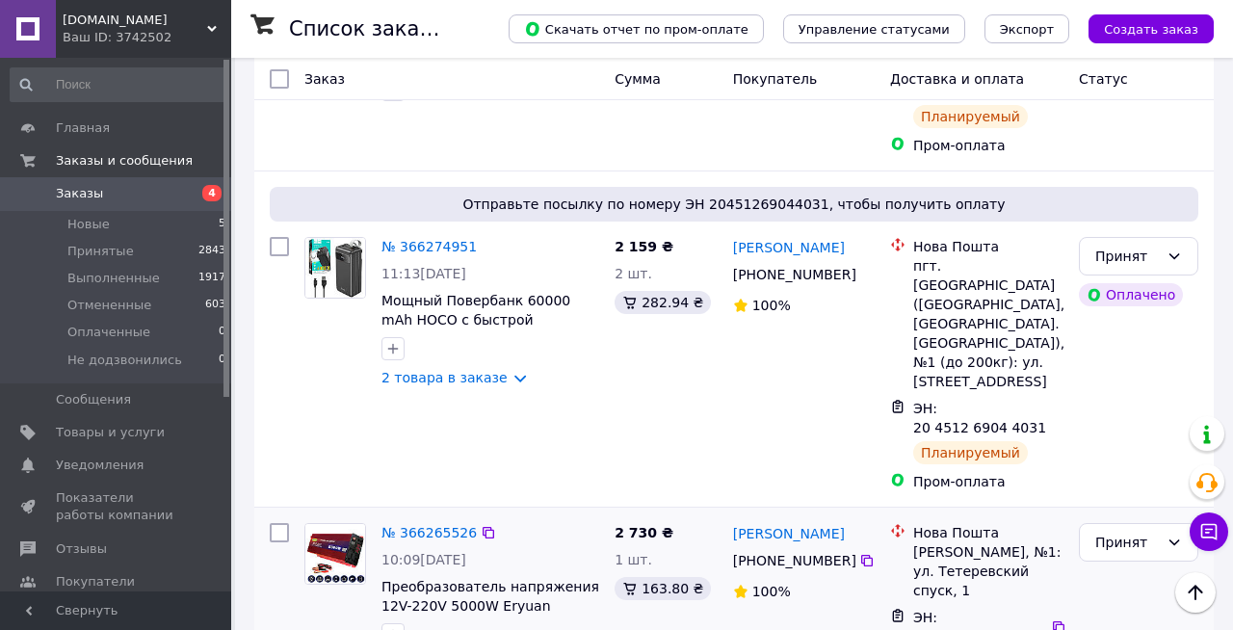
click at [595, 619] on div at bounding box center [490, 634] width 225 height 31
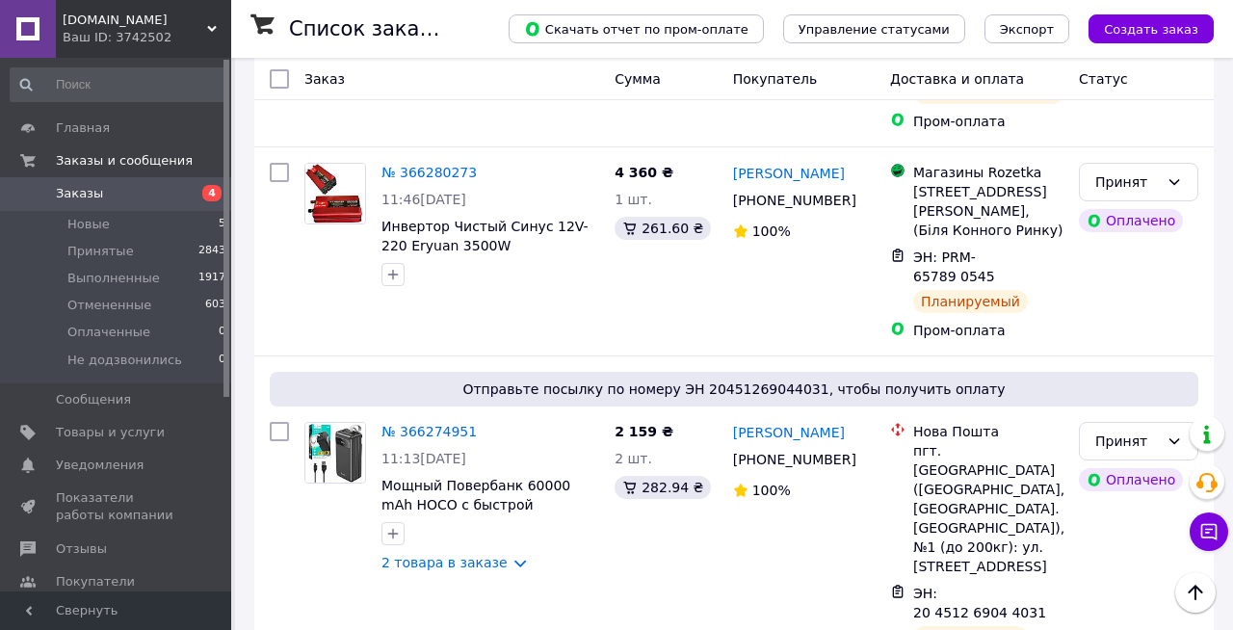
scroll to position [1657, 0]
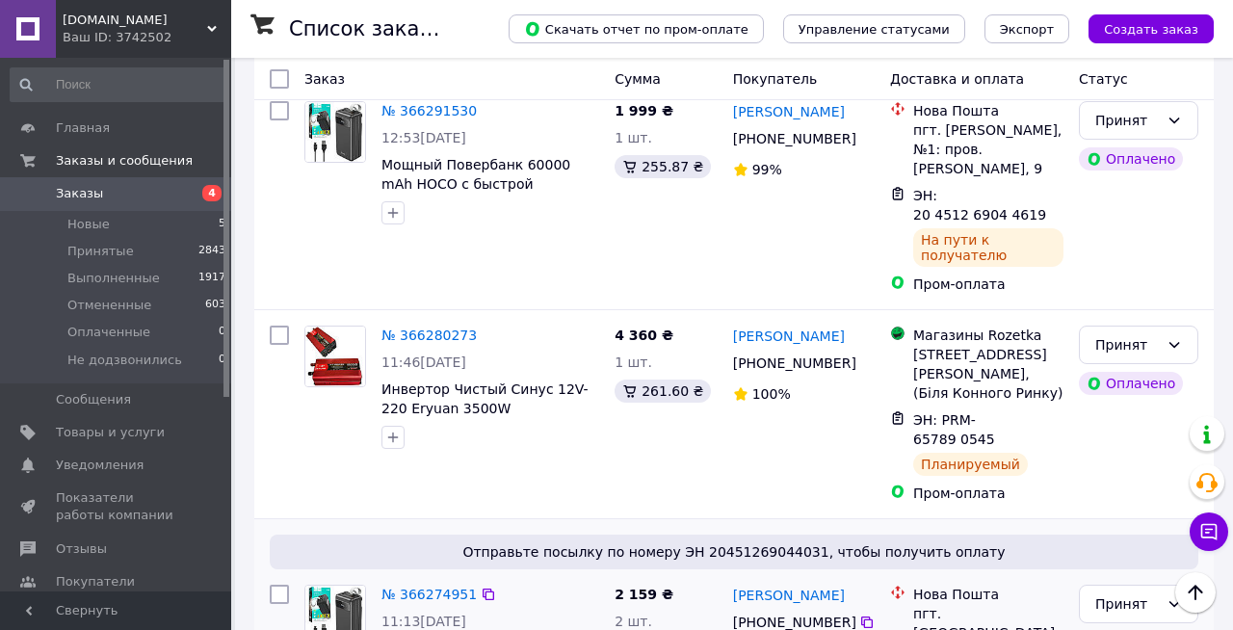
scroll to position [1500, 0]
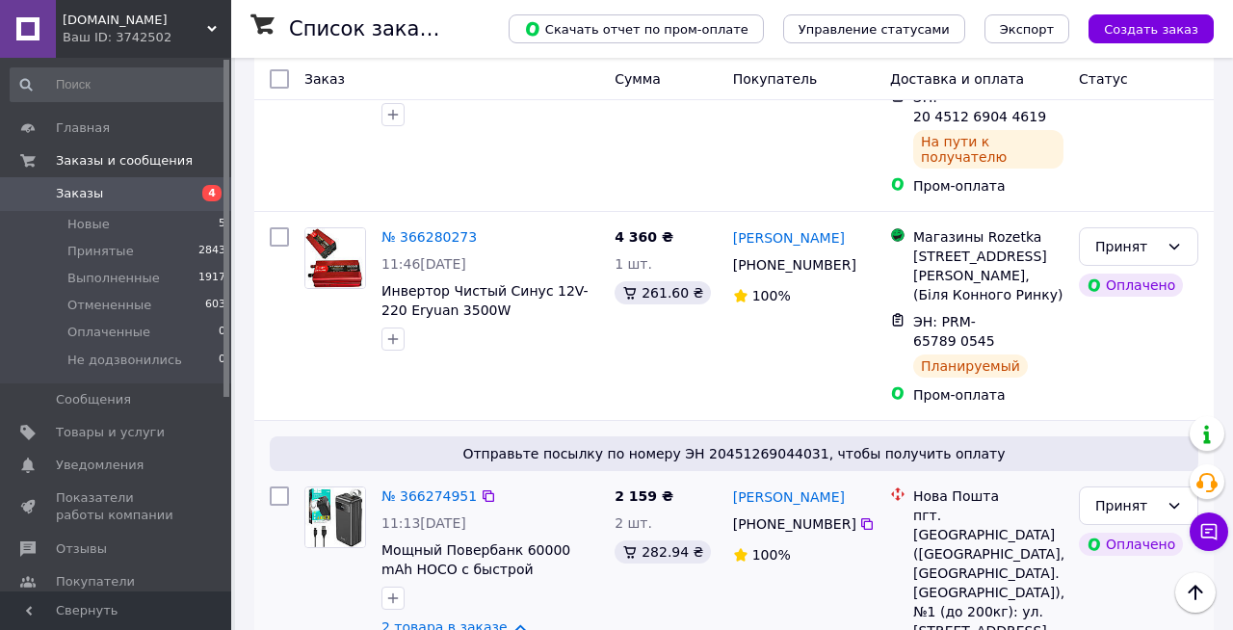
scroll to position [1601, 0]
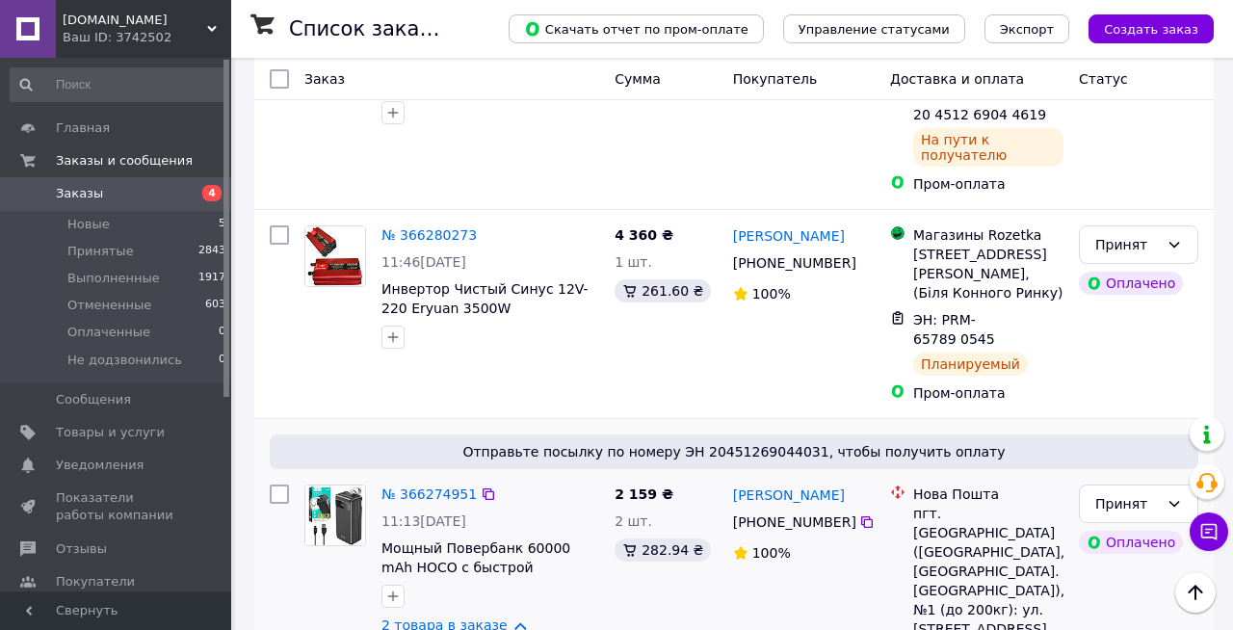
click at [507, 617] on link "2 товара в заказе" at bounding box center [444, 624] width 126 height 15
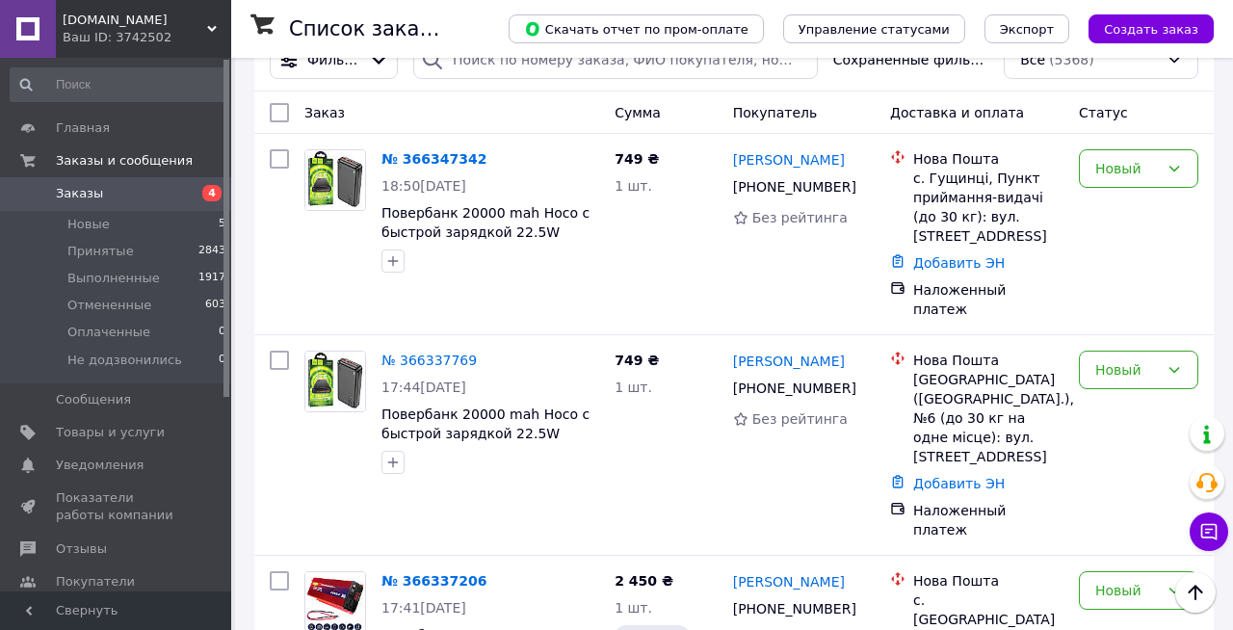
scroll to position [0, 0]
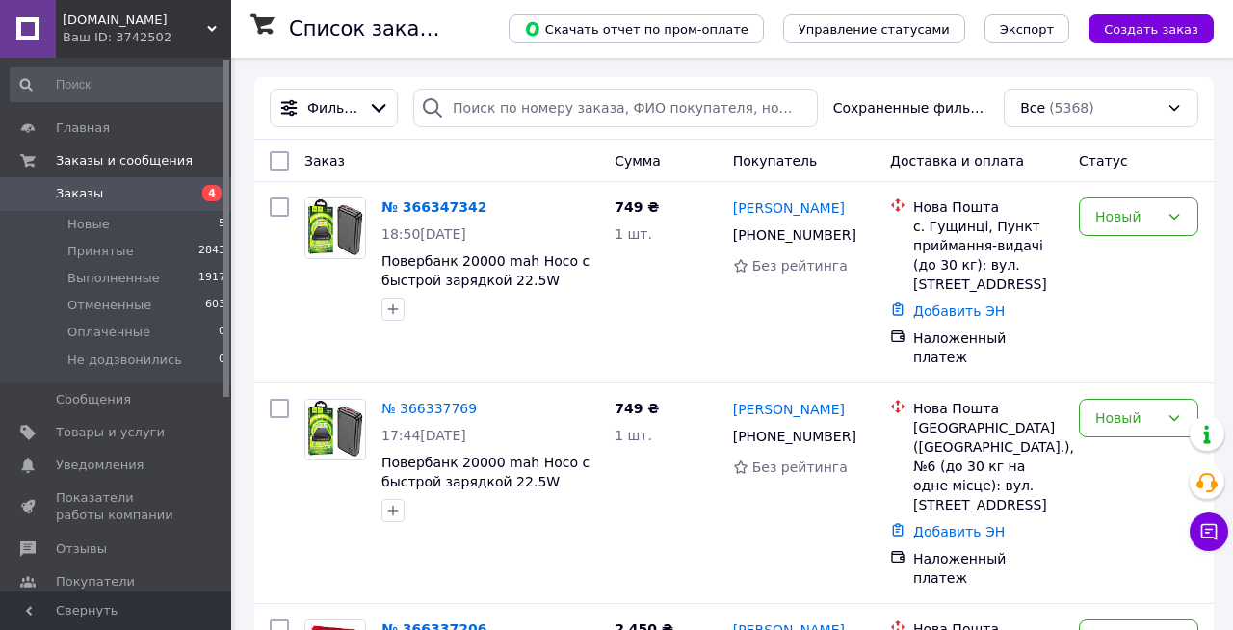
click at [200, 22] on span "[DOMAIN_NAME]" at bounding box center [135, 20] width 144 height 17
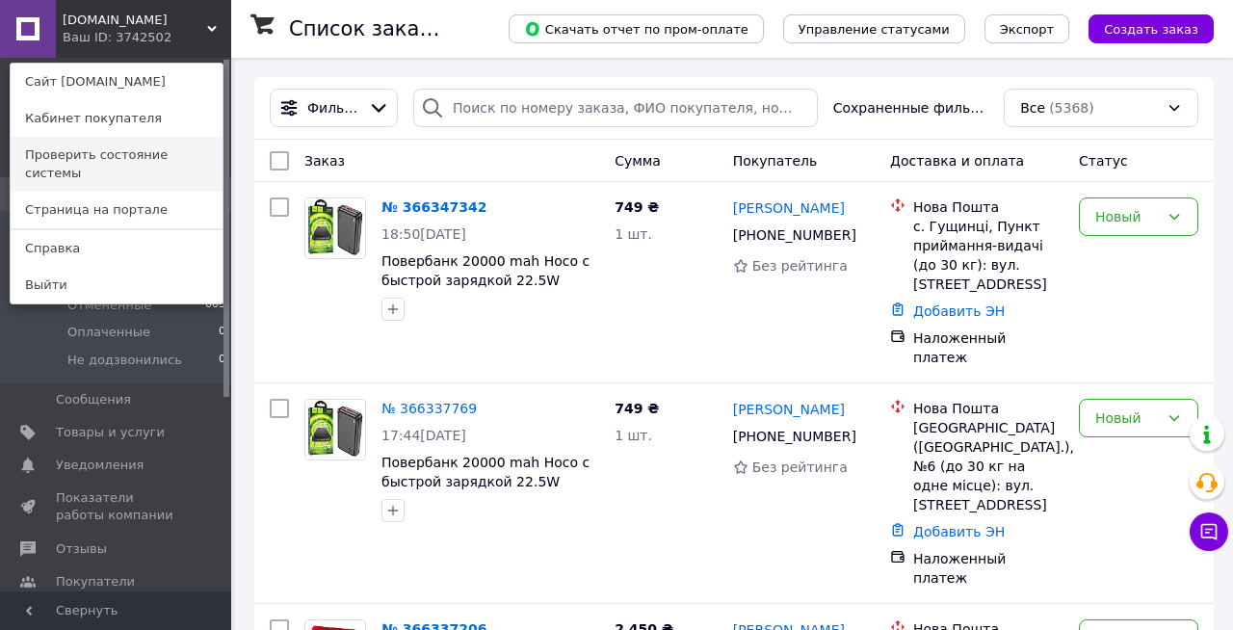
click at [172, 156] on link "Проверить состояние системы" at bounding box center [117, 164] width 212 height 54
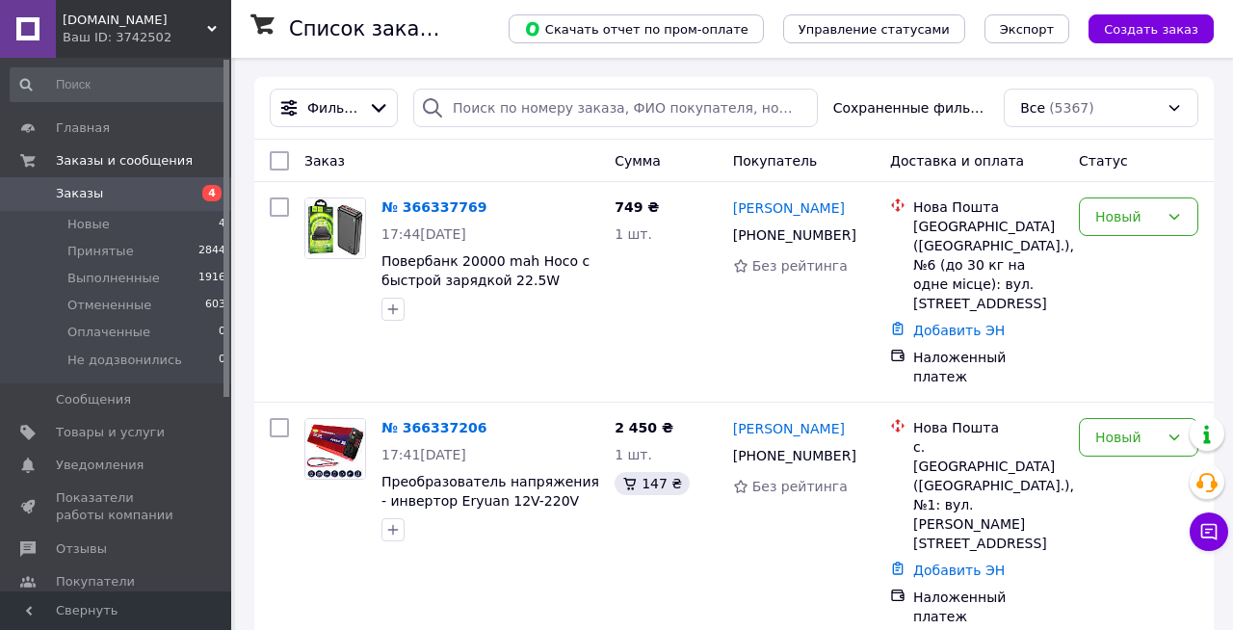
click at [126, 191] on span "Заказы" at bounding box center [117, 193] width 122 height 17
